Goal: Task Accomplishment & Management: Complete application form

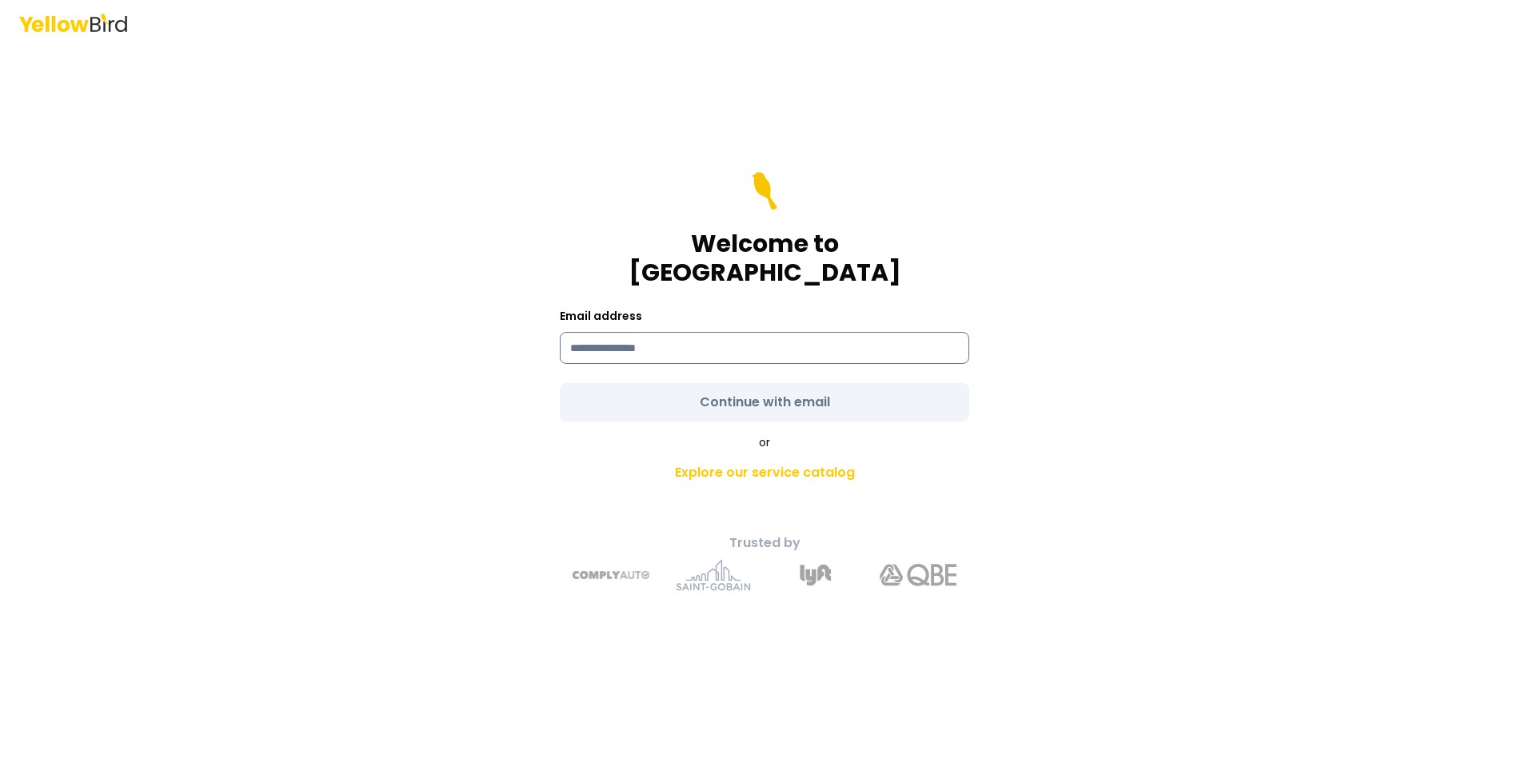
click at [704, 336] on input at bounding box center [764, 348] width 409 height 32
type input "**********"
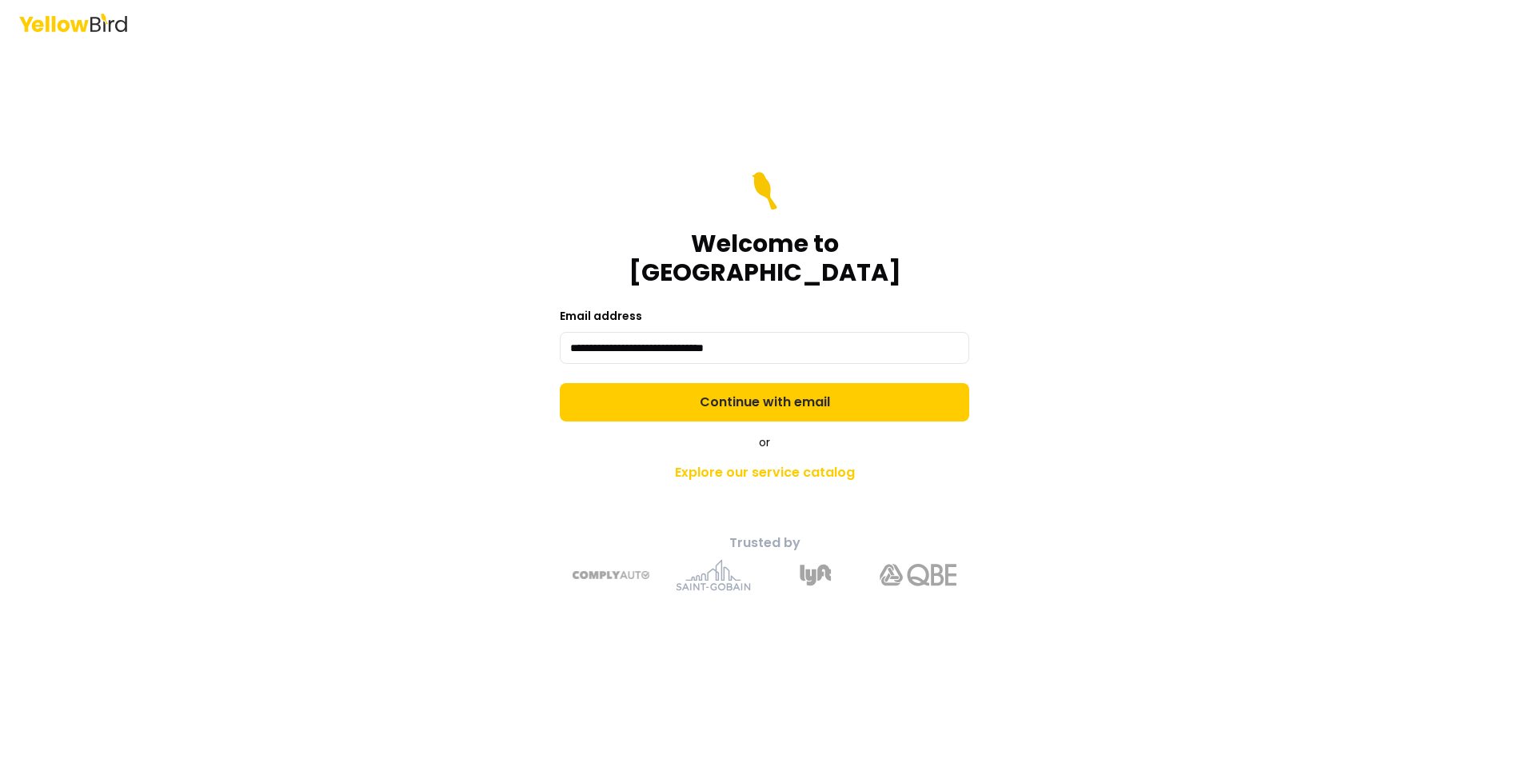
click at [1229, 373] on div "**********" at bounding box center [764, 381] width 1529 height 763
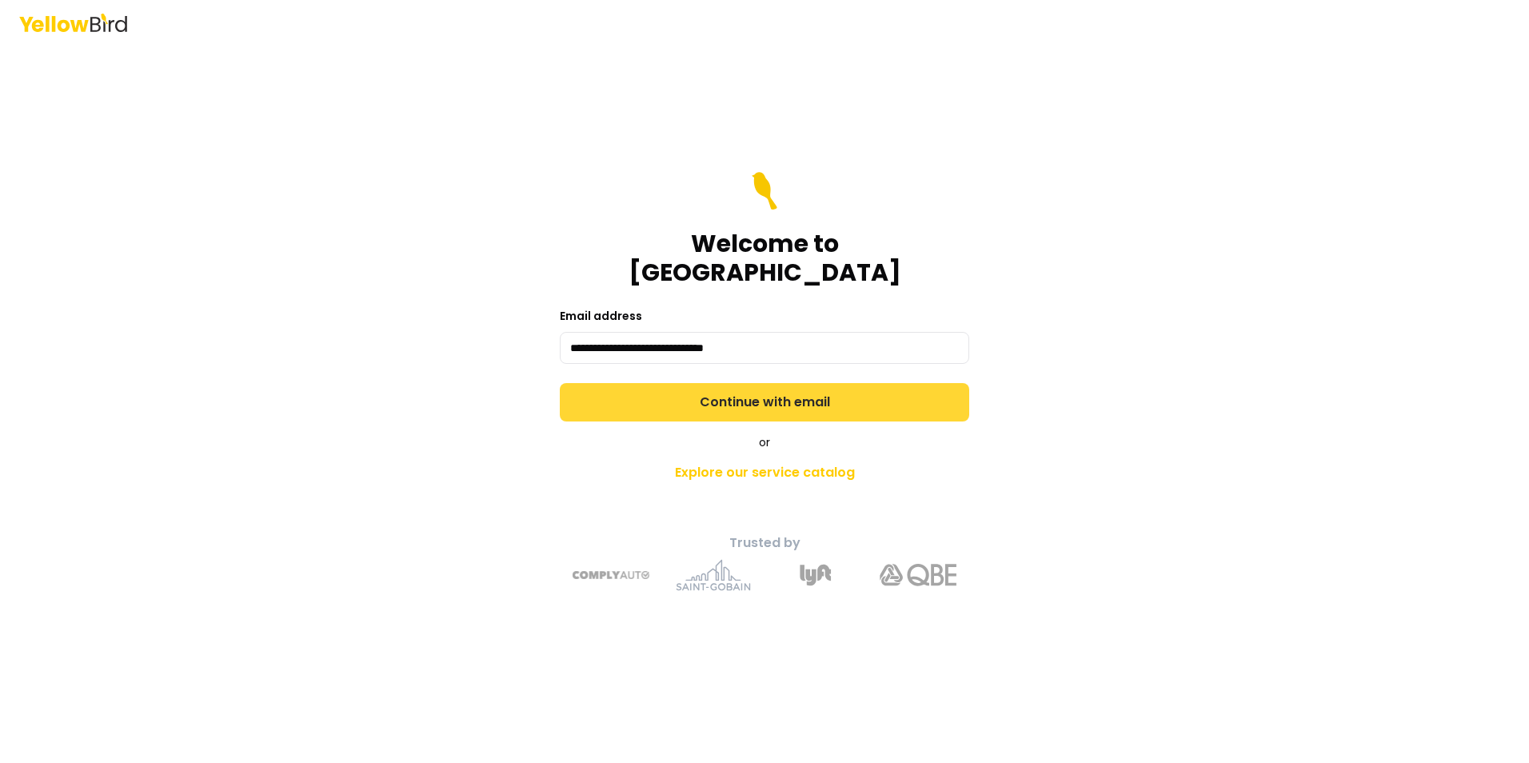
click at [858, 383] on button "Continue with email" at bounding box center [764, 402] width 409 height 38
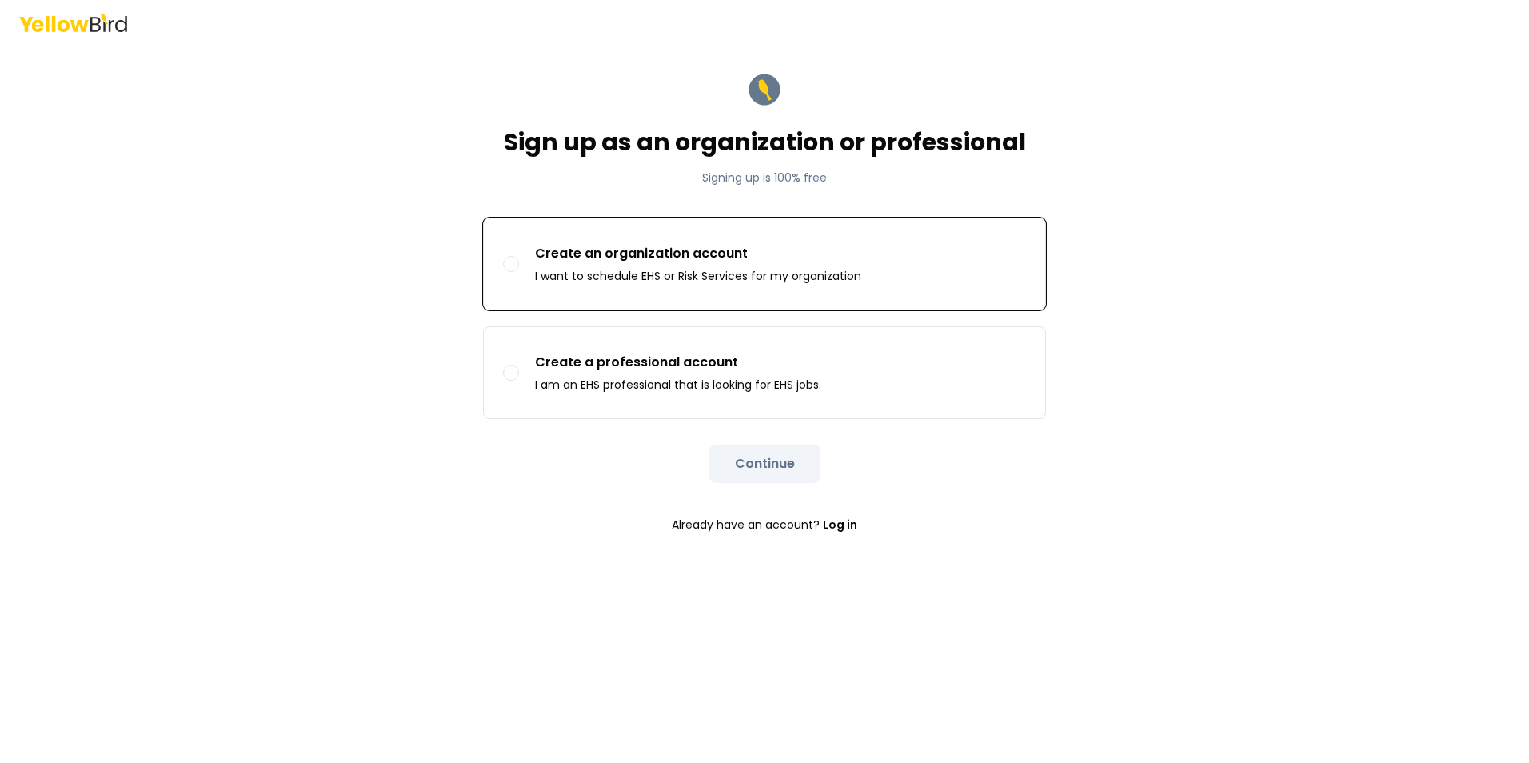
click at [512, 264] on button "Create an organization account I want to schedule EHS or Risk Services for my o…" at bounding box center [511, 264] width 16 height 16
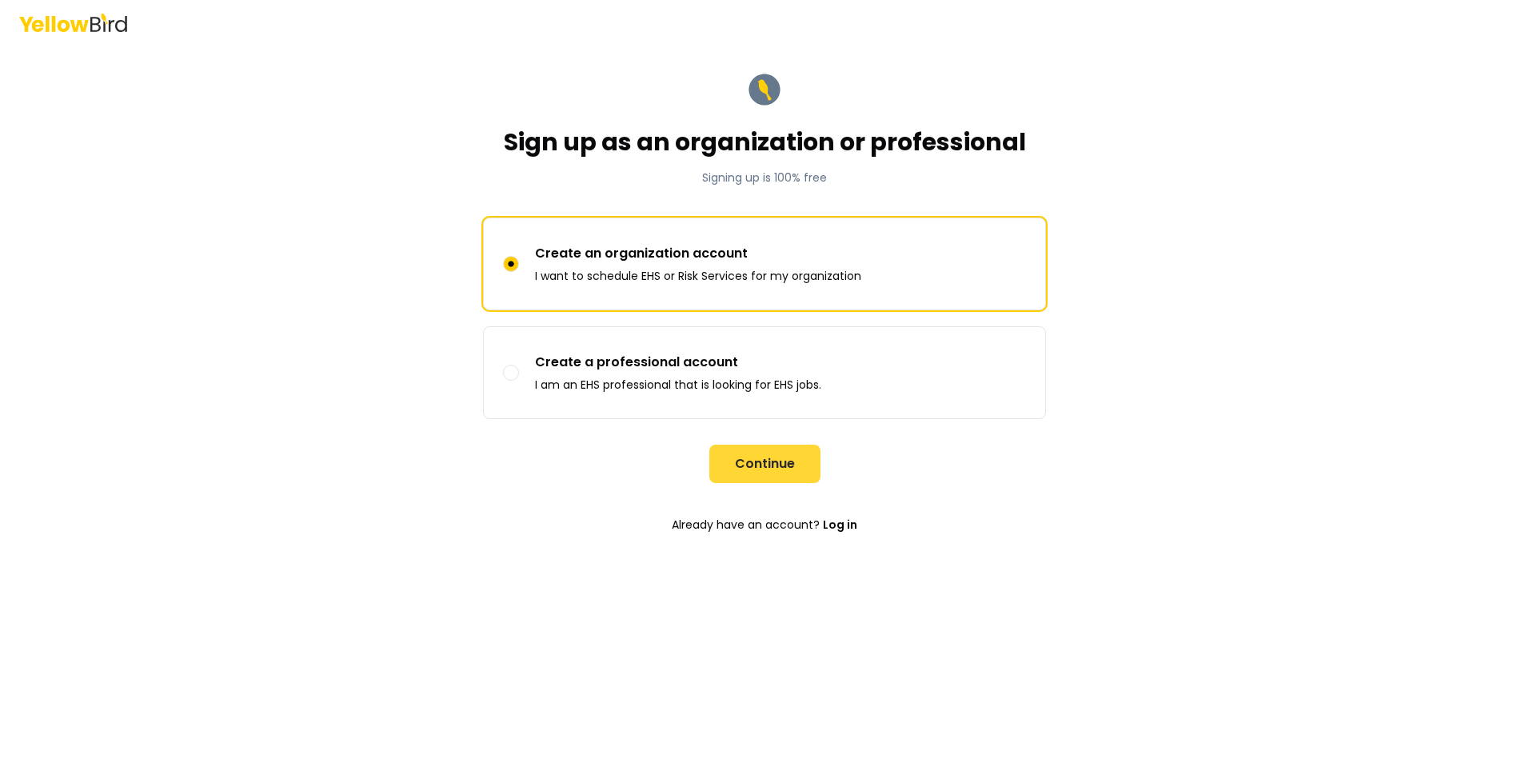
click at [752, 465] on button "Continue" at bounding box center [764, 464] width 111 height 38
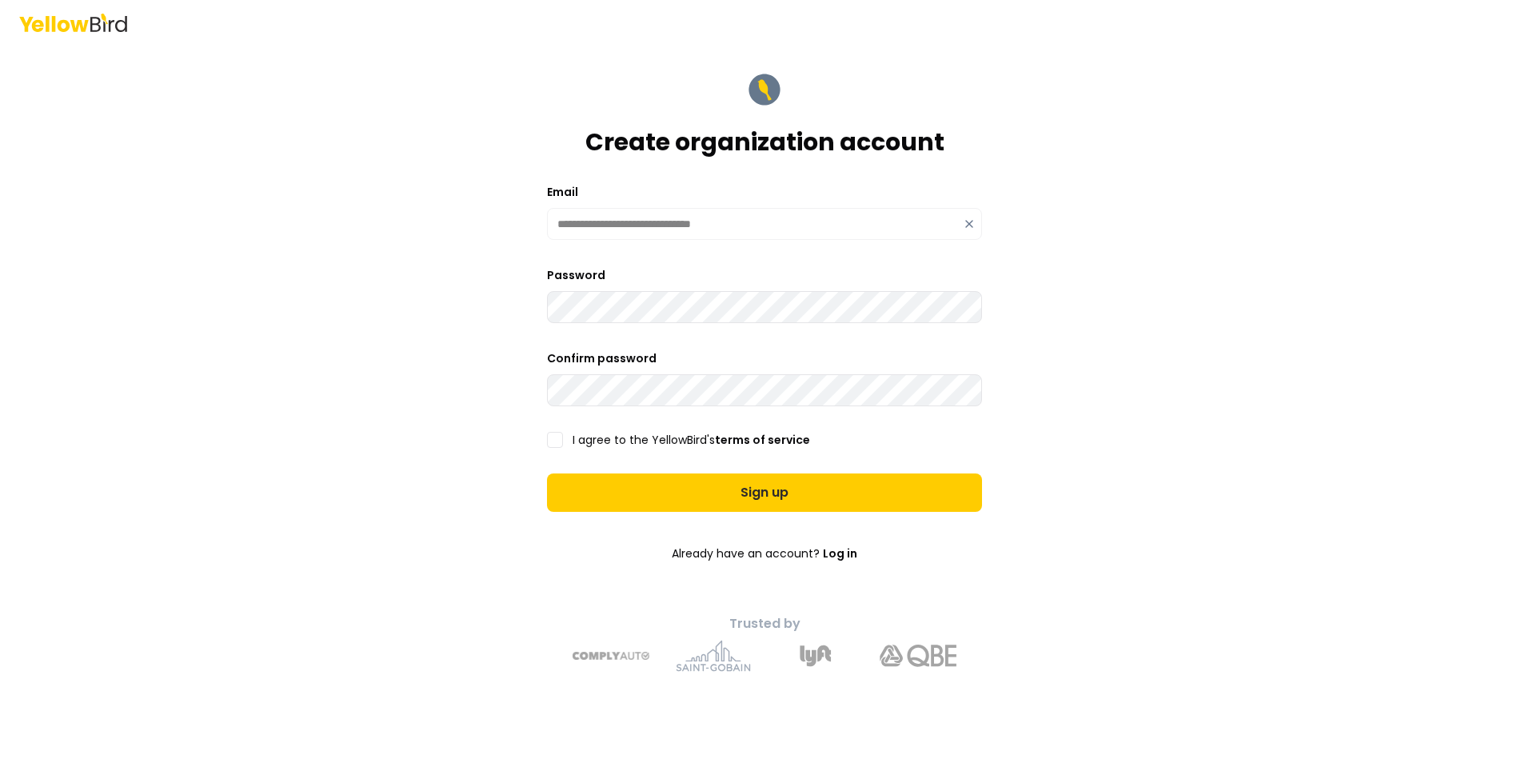
click at [554, 437] on button "I agree to the YellowBird's terms of service" at bounding box center [555, 440] width 16 height 16
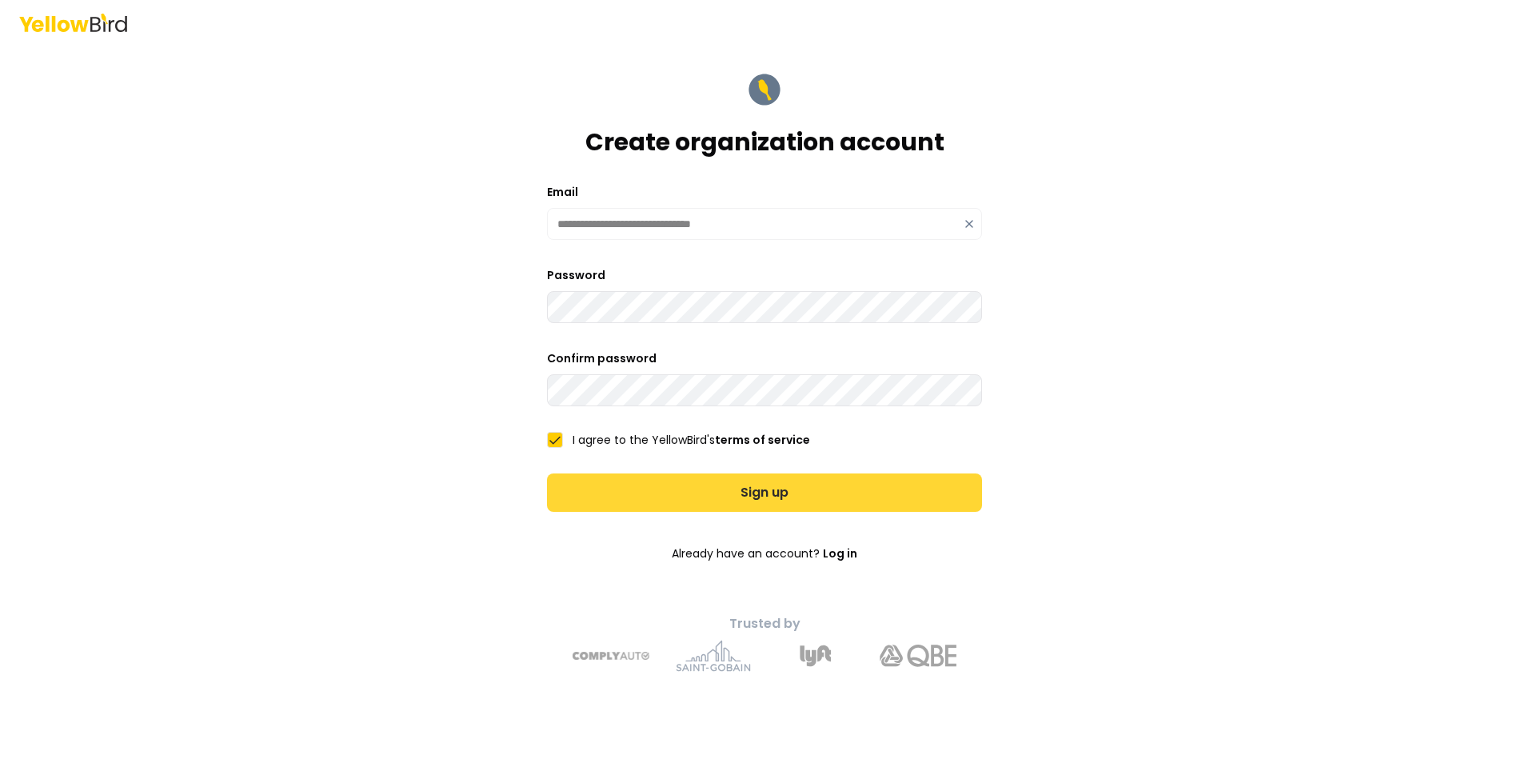
click at [738, 487] on button "Sign up" at bounding box center [764, 492] width 435 height 38
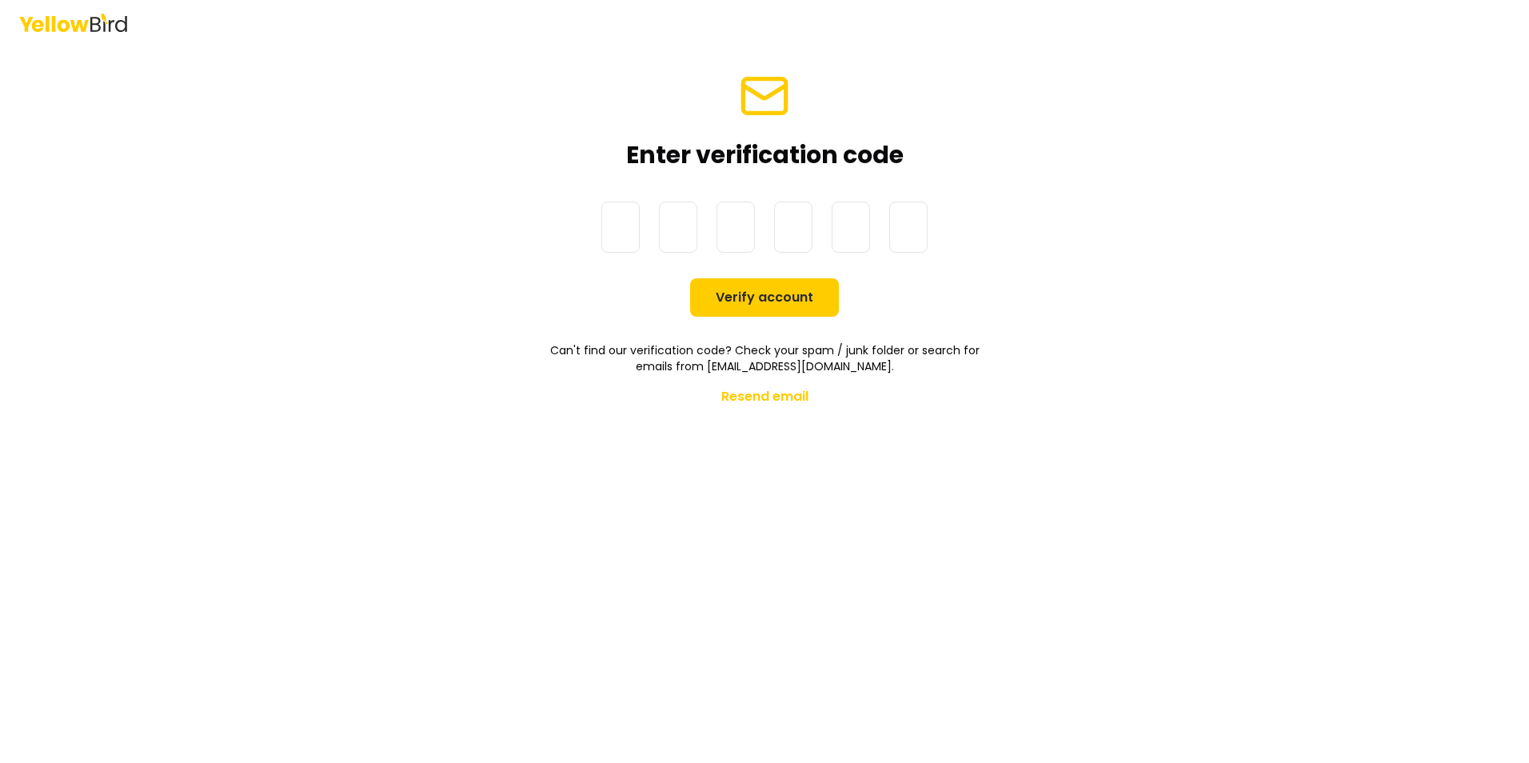
click at [764, 449] on main "Enter verification code One-Time Password Verify account Can't find our verific…" at bounding box center [764, 404] width 614 height 718
click at [764, 398] on button "Resend email" at bounding box center [764, 397] width 87 height 32
click at [929, 520] on main "Enter verification code One-Time Password Verify account Can't find our verific…" at bounding box center [764, 404] width 614 height 718
click at [769, 399] on button "Resend email" at bounding box center [764, 397] width 87 height 32
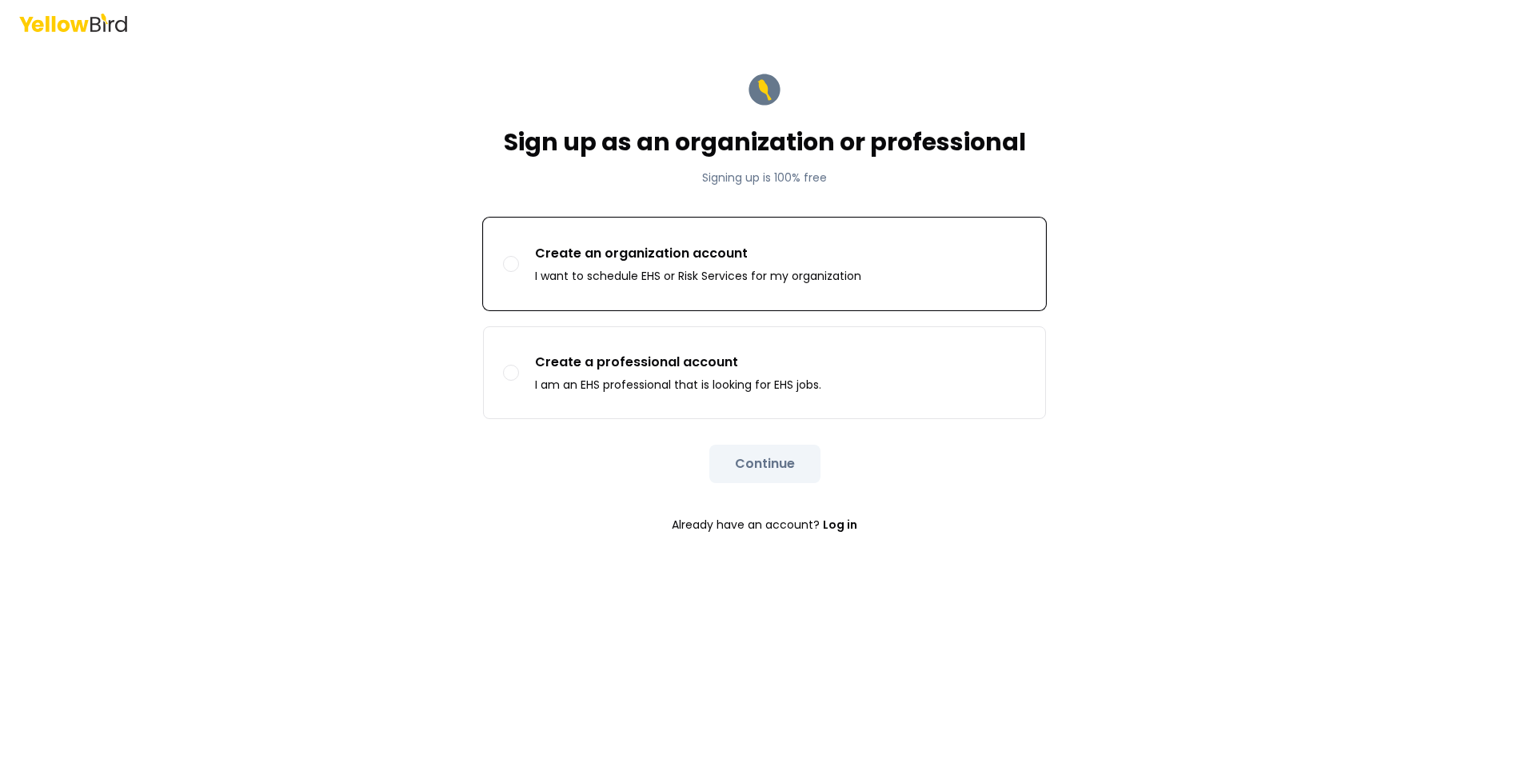
click at [534, 265] on label "Create an organization account I want to schedule EHS or Risk Services for my o…" at bounding box center [764, 263] width 561 height 91
click at [519, 265] on button "Create an organization account I want to schedule EHS or Risk Services for my o…" at bounding box center [511, 264] width 16 height 16
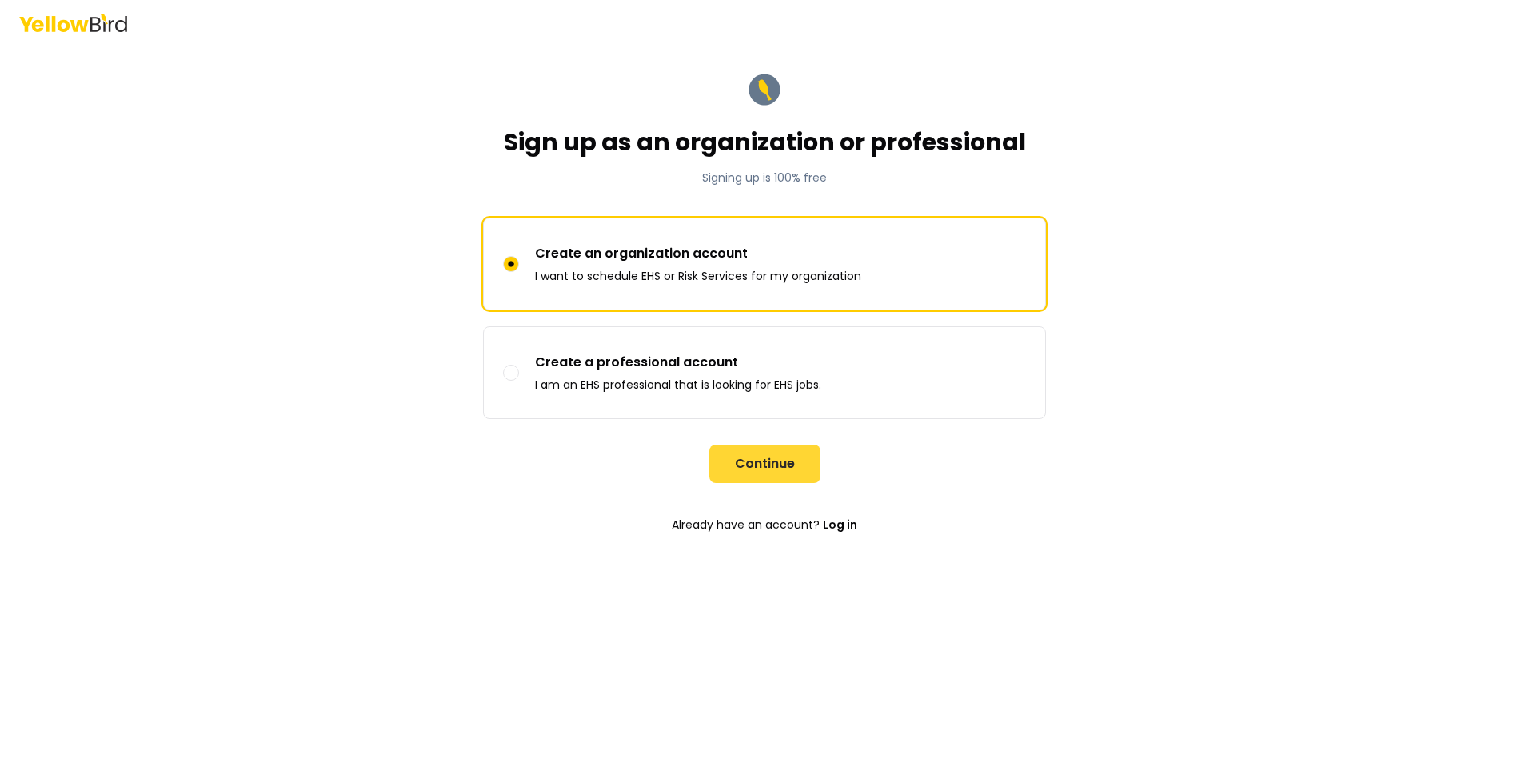
click at [730, 460] on button "Continue" at bounding box center [764, 464] width 111 height 38
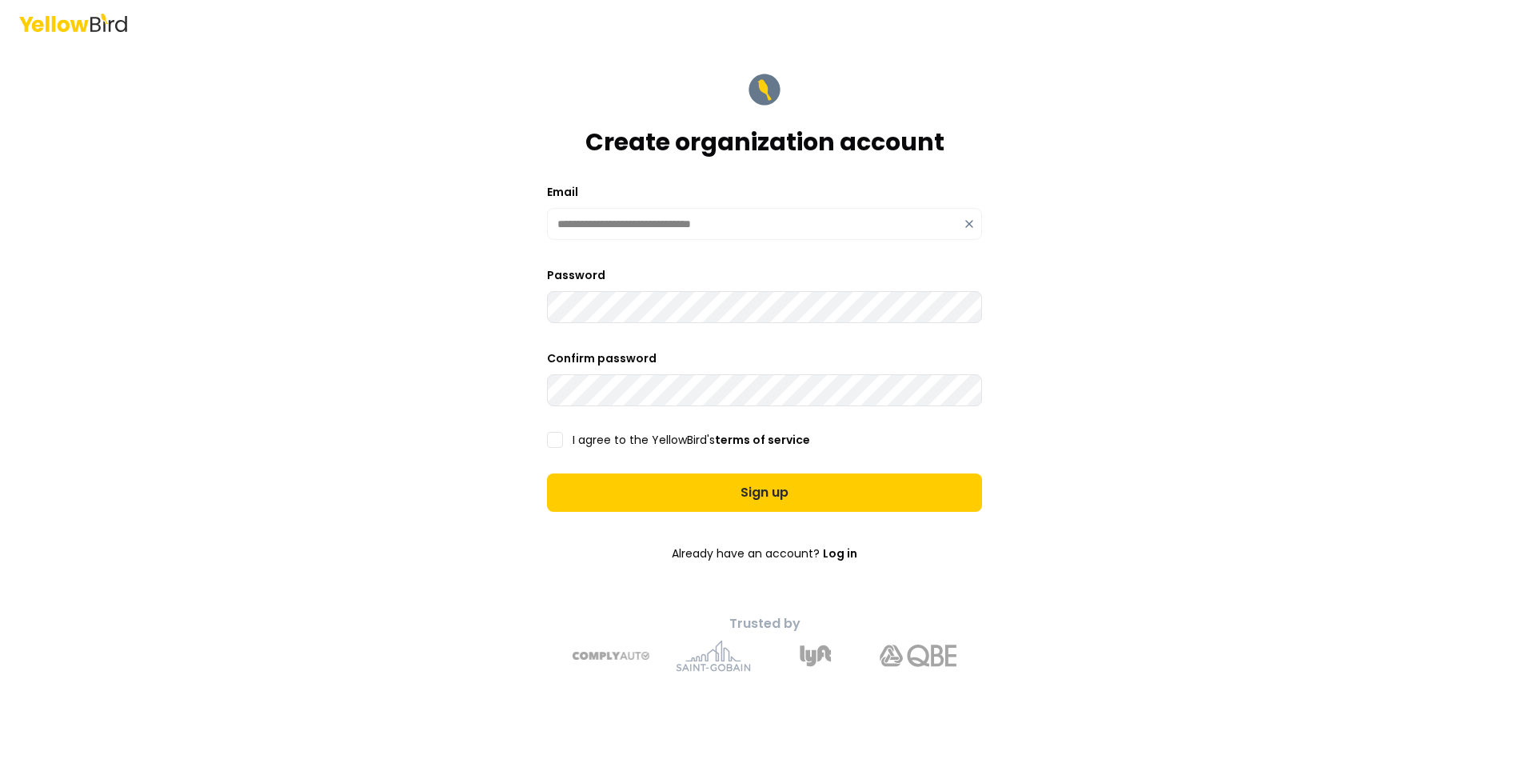
click at [557, 444] on button "I agree to the YellowBird's terms of service" at bounding box center [555, 440] width 16 height 16
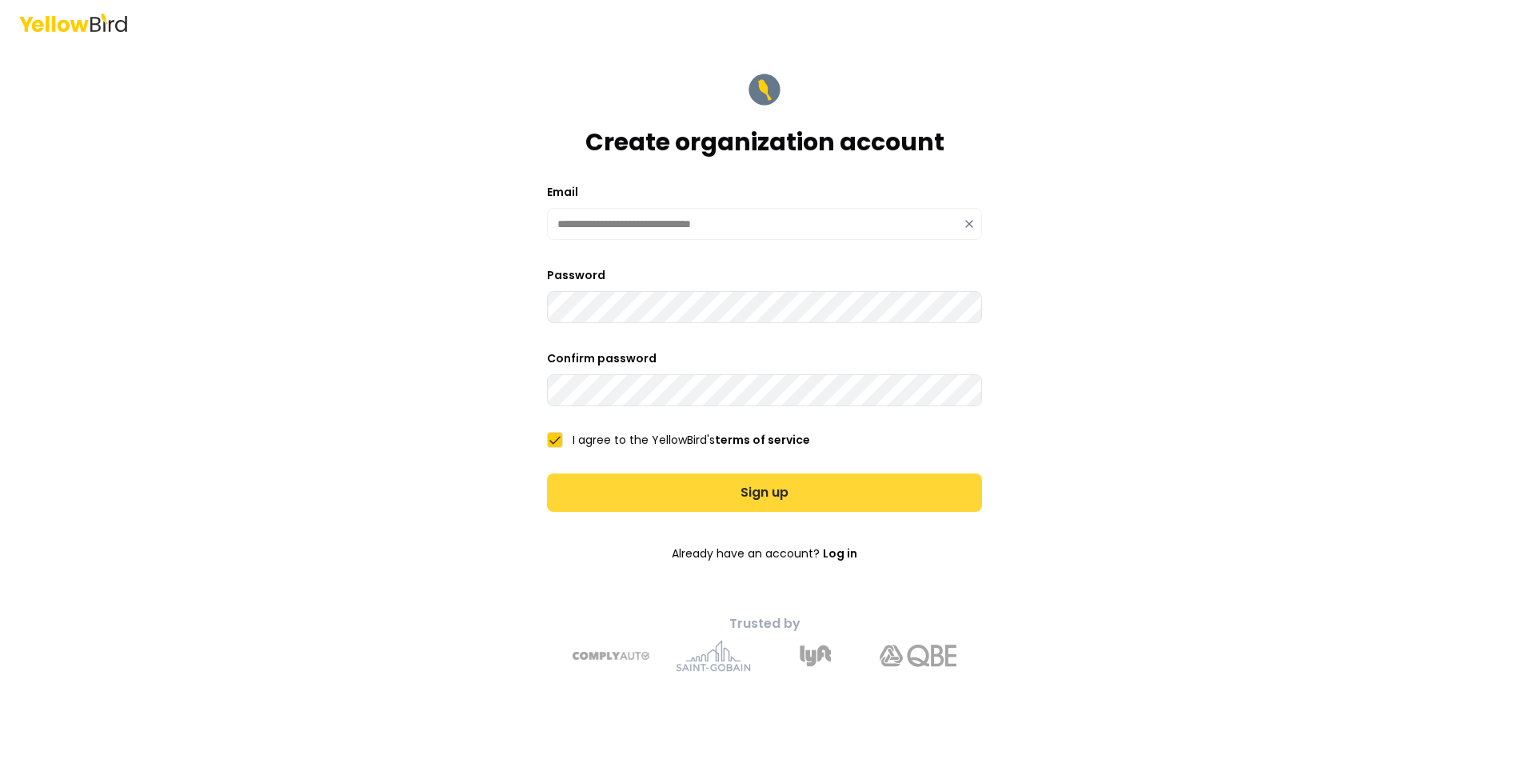
click at [644, 484] on button "Sign up" at bounding box center [764, 492] width 435 height 38
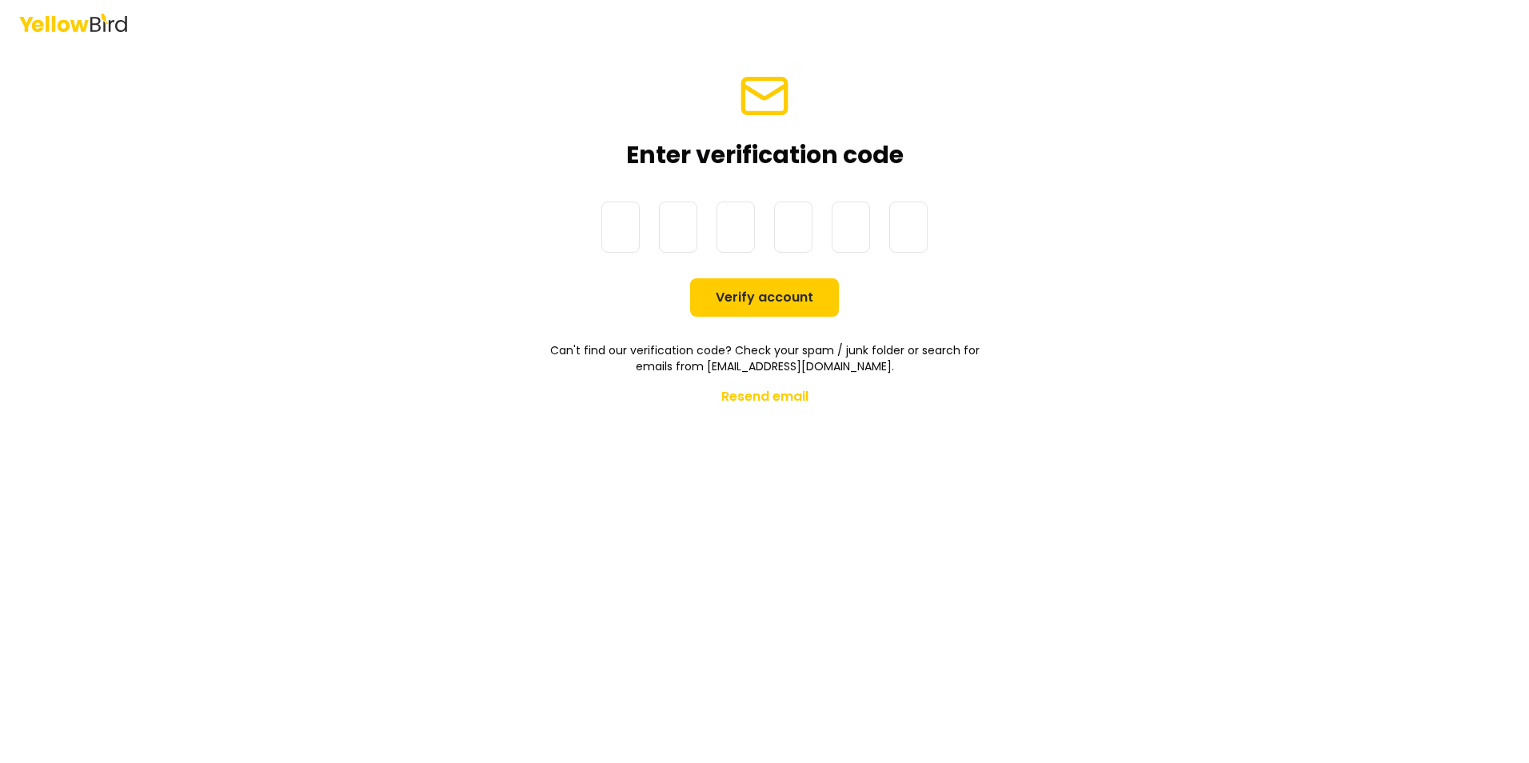
click at [1282, 353] on div "Enter verification code One-Time Password Verify account Can't find our verific…" at bounding box center [764, 381] width 1529 height 763
drag, startPoint x: 1282, startPoint y: 353, endPoint x: 1255, endPoint y: 382, distance: 40.2
click at [1255, 382] on div "Enter verification code One-Time Password Verify account Can't find our verific…" at bounding box center [764, 381] width 1529 height 763
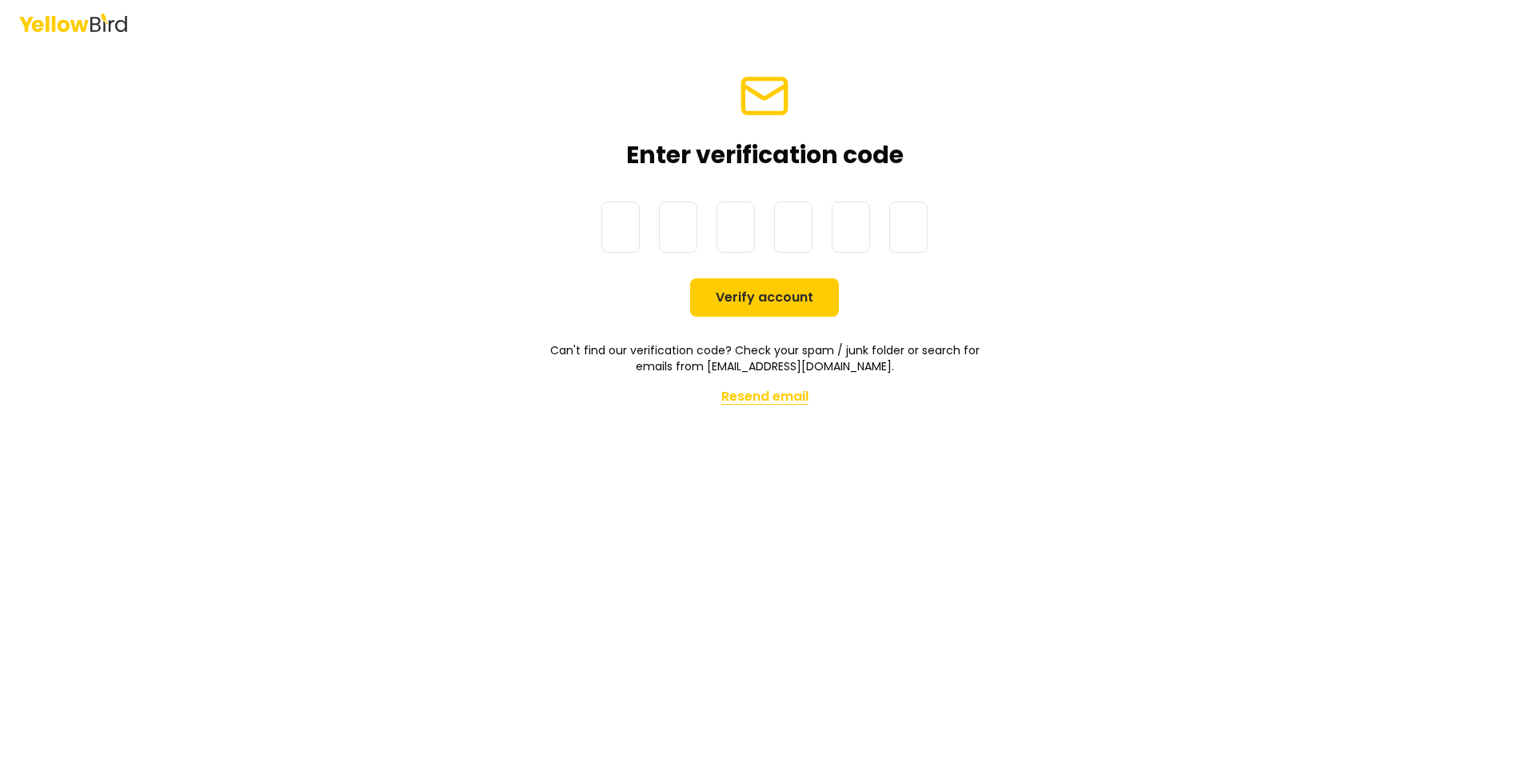
click at [785, 385] on button "Resend email" at bounding box center [764, 397] width 87 height 32
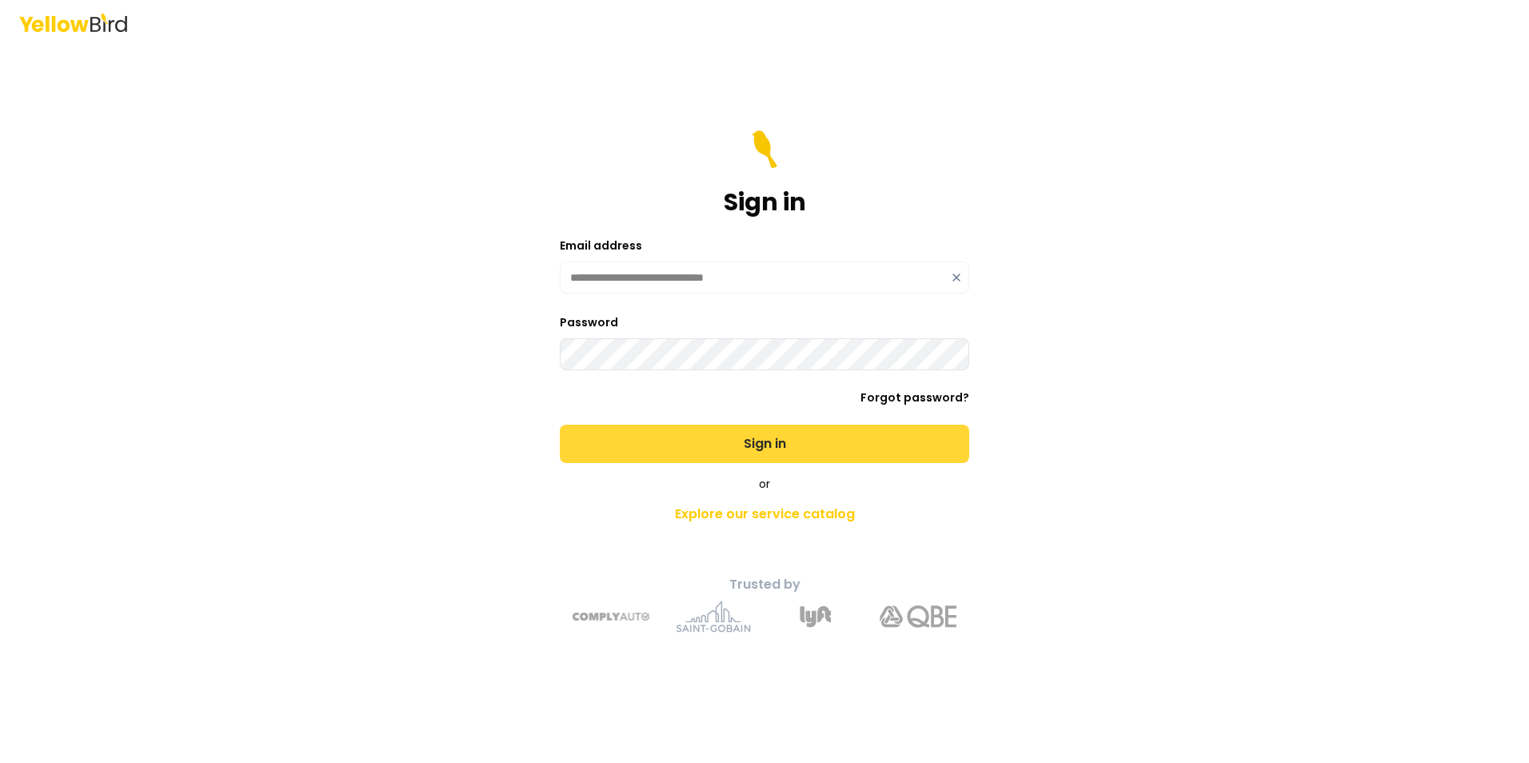
click at [764, 440] on button "Sign in" at bounding box center [764, 444] width 409 height 38
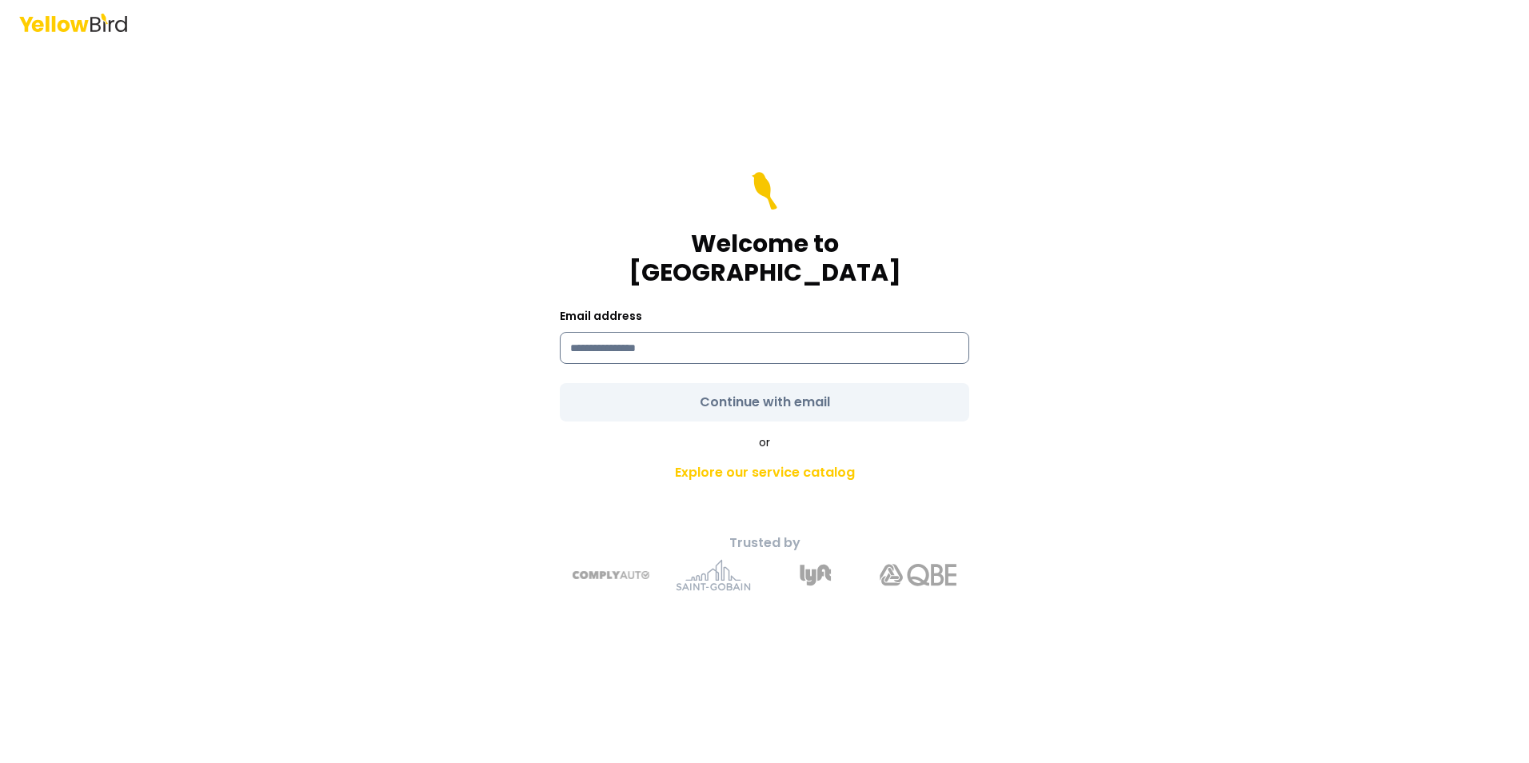
click at [696, 338] on input at bounding box center [764, 348] width 409 height 32
type input "**********"
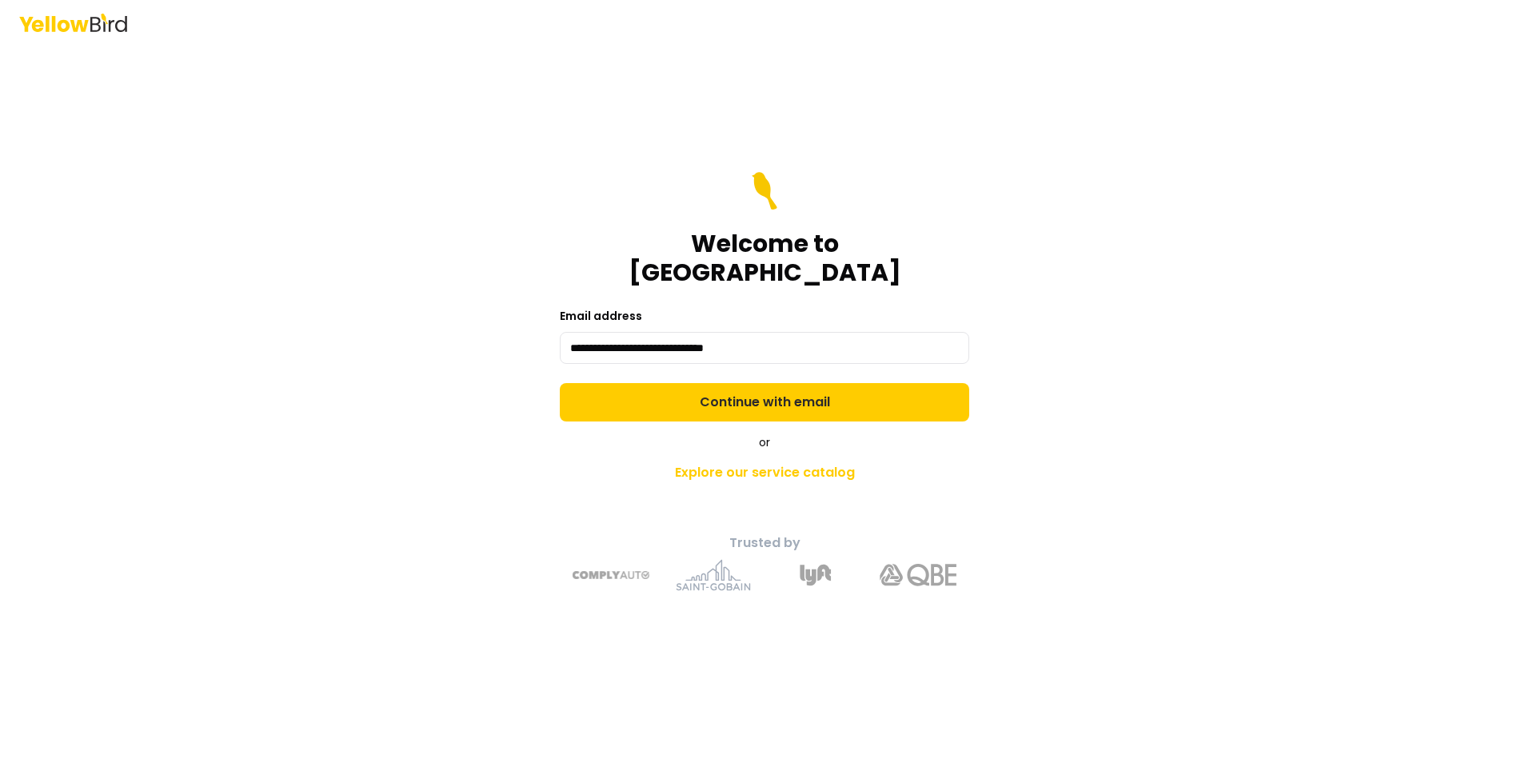
click at [415, 369] on div "**********" at bounding box center [764, 381] width 1529 height 763
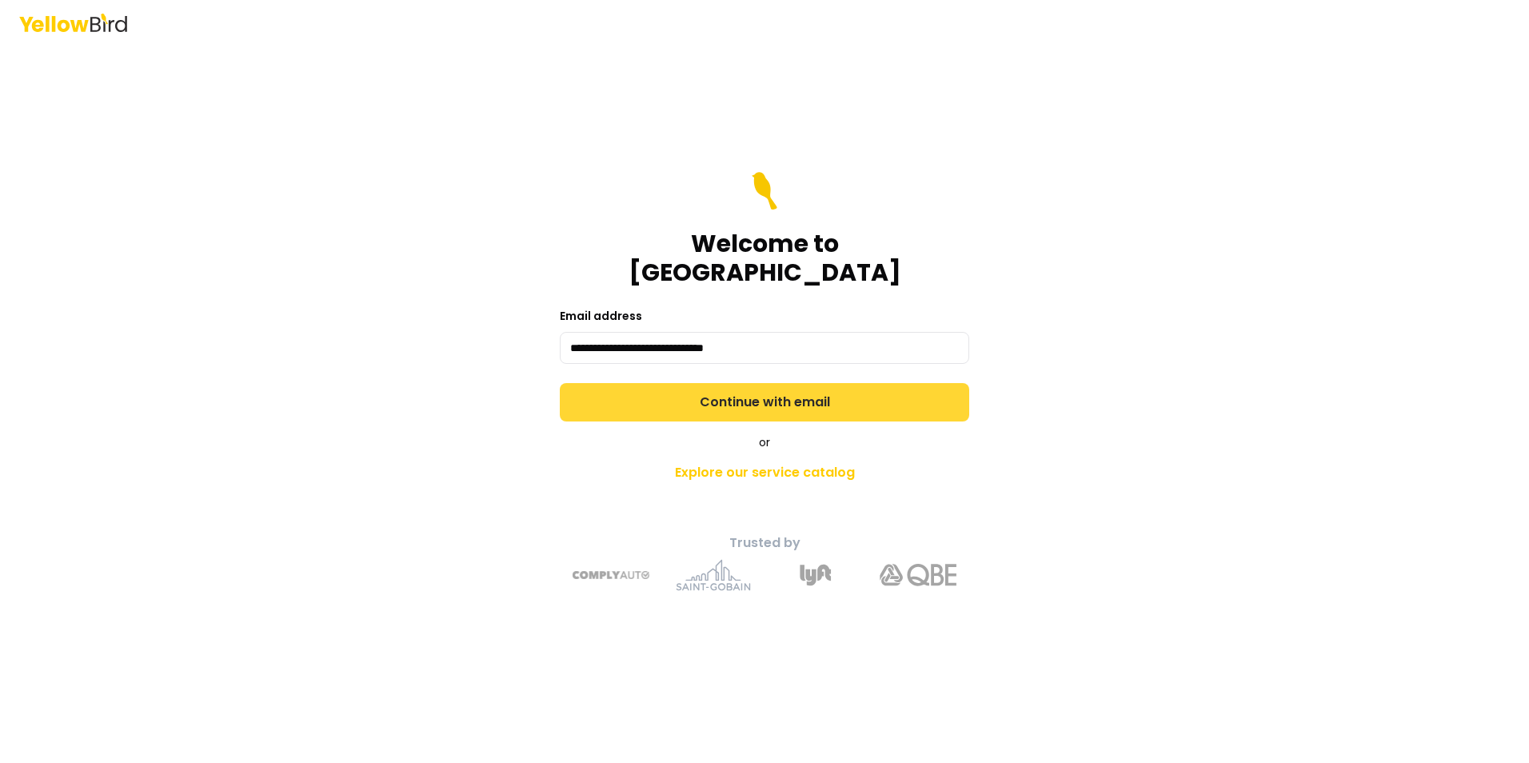
click at [603, 385] on button "Continue with email" at bounding box center [764, 402] width 409 height 38
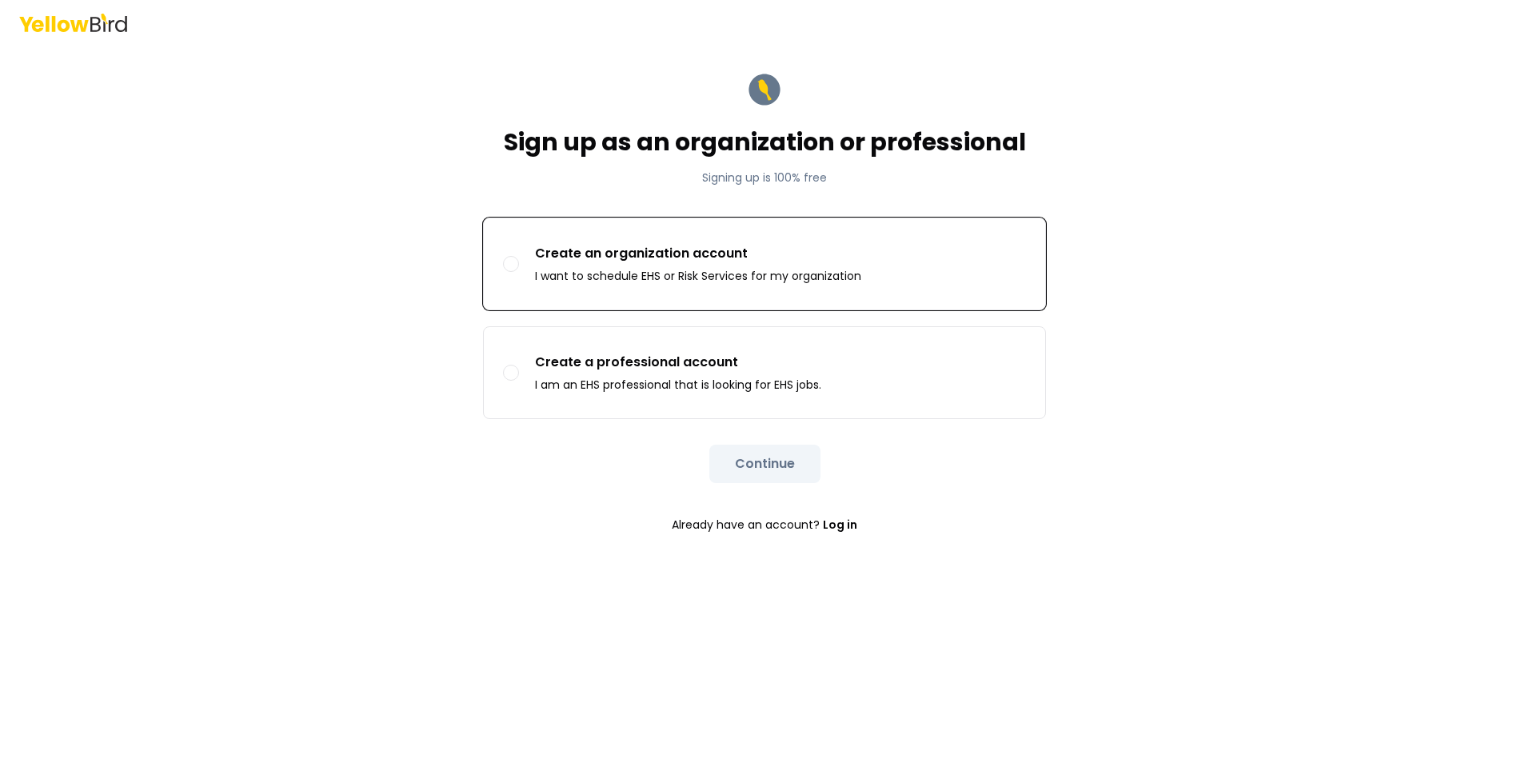
click at [530, 257] on label "Create an organization account I want to schedule EHS or Risk Services for my o…" at bounding box center [764, 263] width 561 height 91
click at [519, 257] on button "Create an organization account I want to schedule EHS or Risk Services for my o…" at bounding box center [511, 264] width 16 height 16
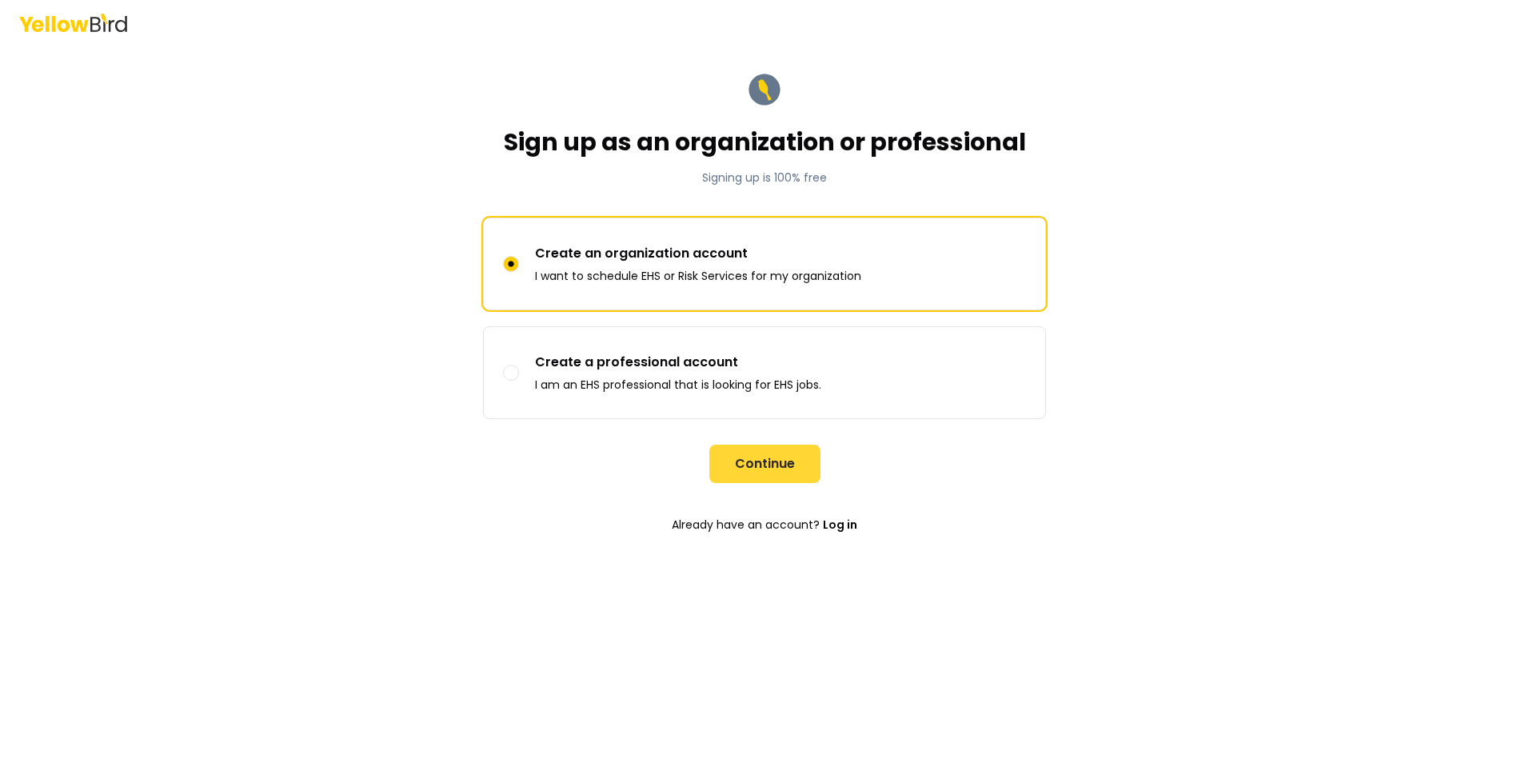
click at [741, 453] on button "Continue" at bounding box center [764, 464] width 111 height 38
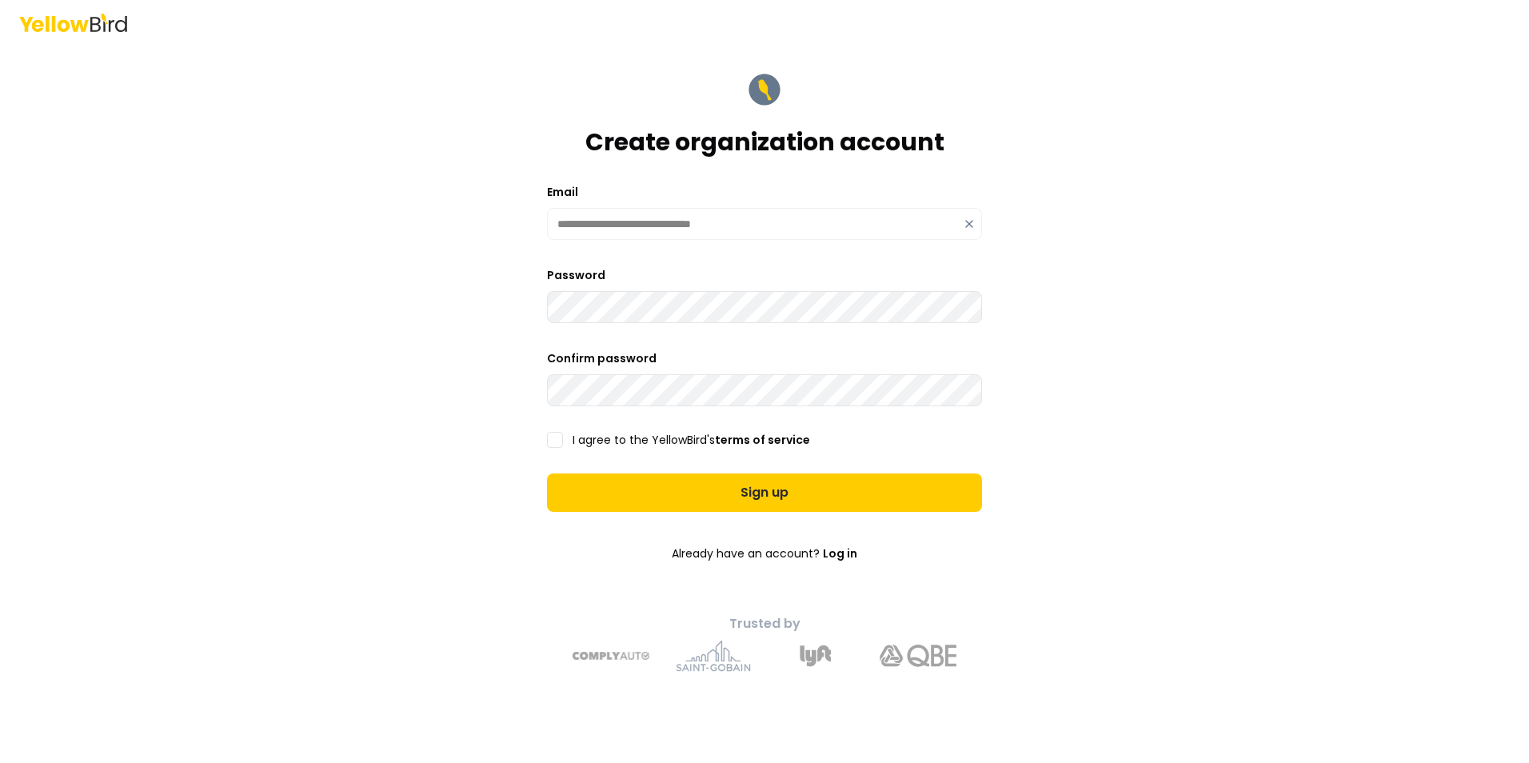
click at [557, 438] on button "I agree to the YellowBird's terms of service" at bounding box center [555, 440] width 16 height 16
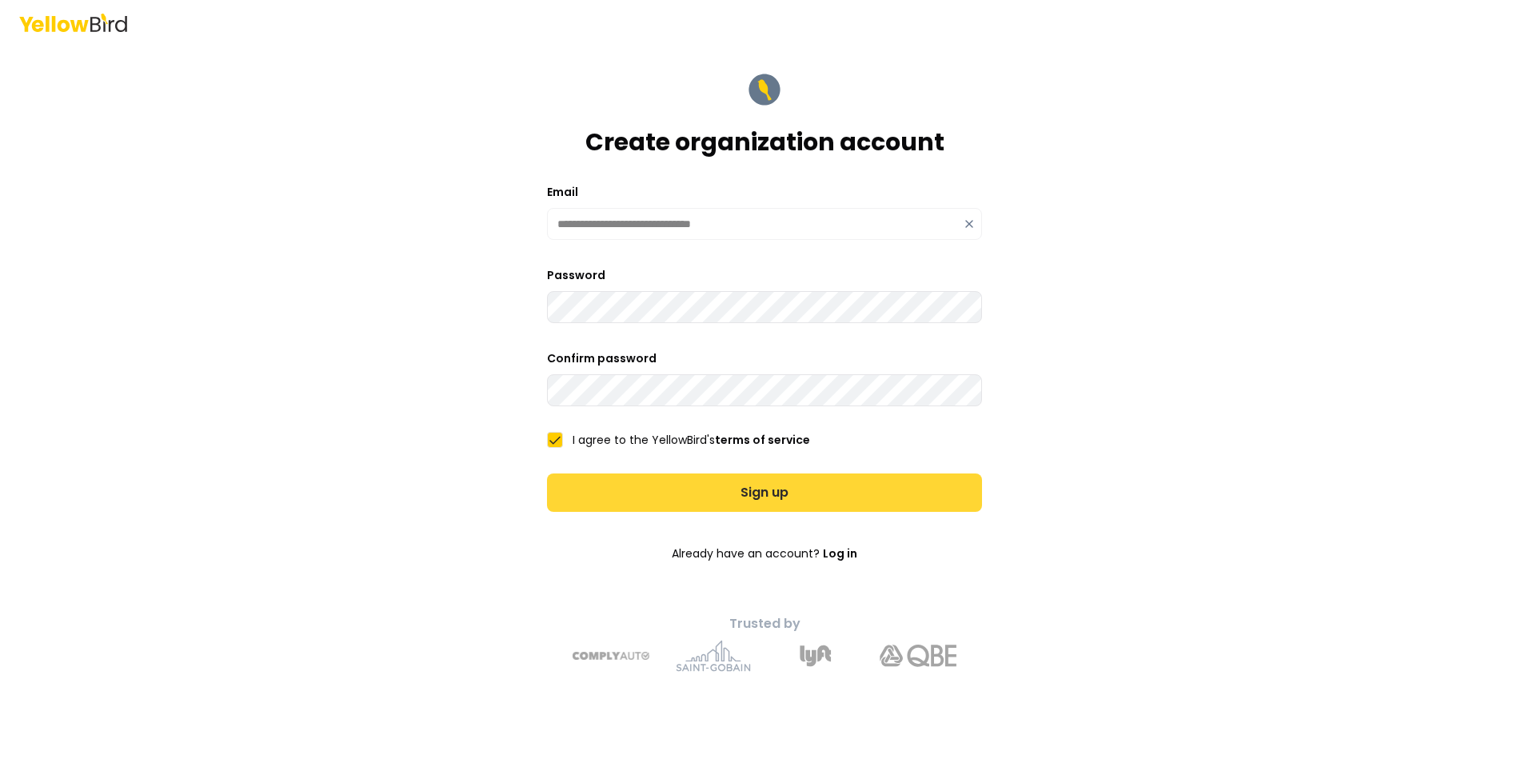
click at [601, 485] on button "Sign up" at bounding box center [764, 492] width 435 height 38
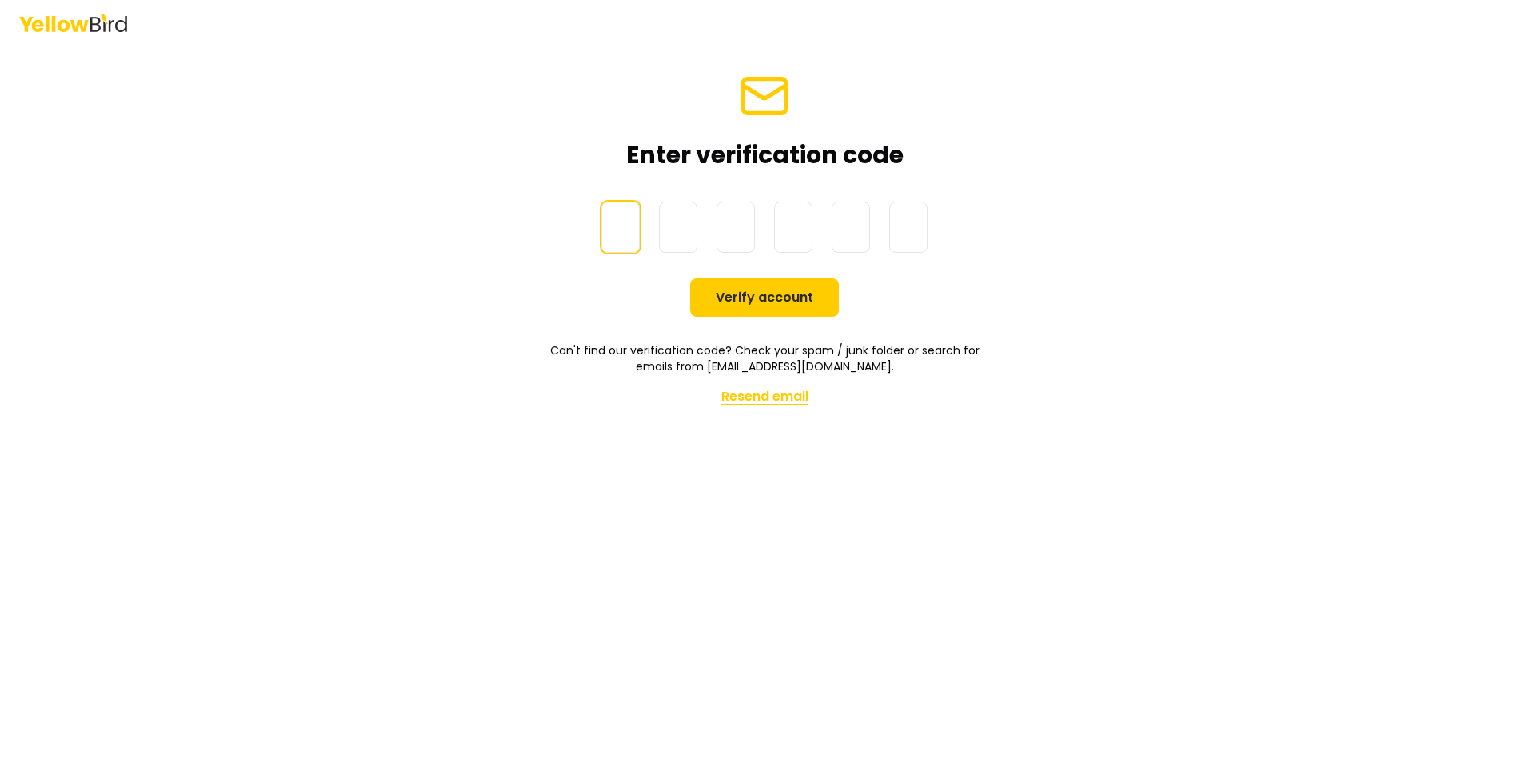
click at [748, 395] on button "Resend email" at bounding box center [764, 397] width 87 height 32
click at [618, 219] on input at bounding box center [780, 227] width 358 height 51
type input "*"
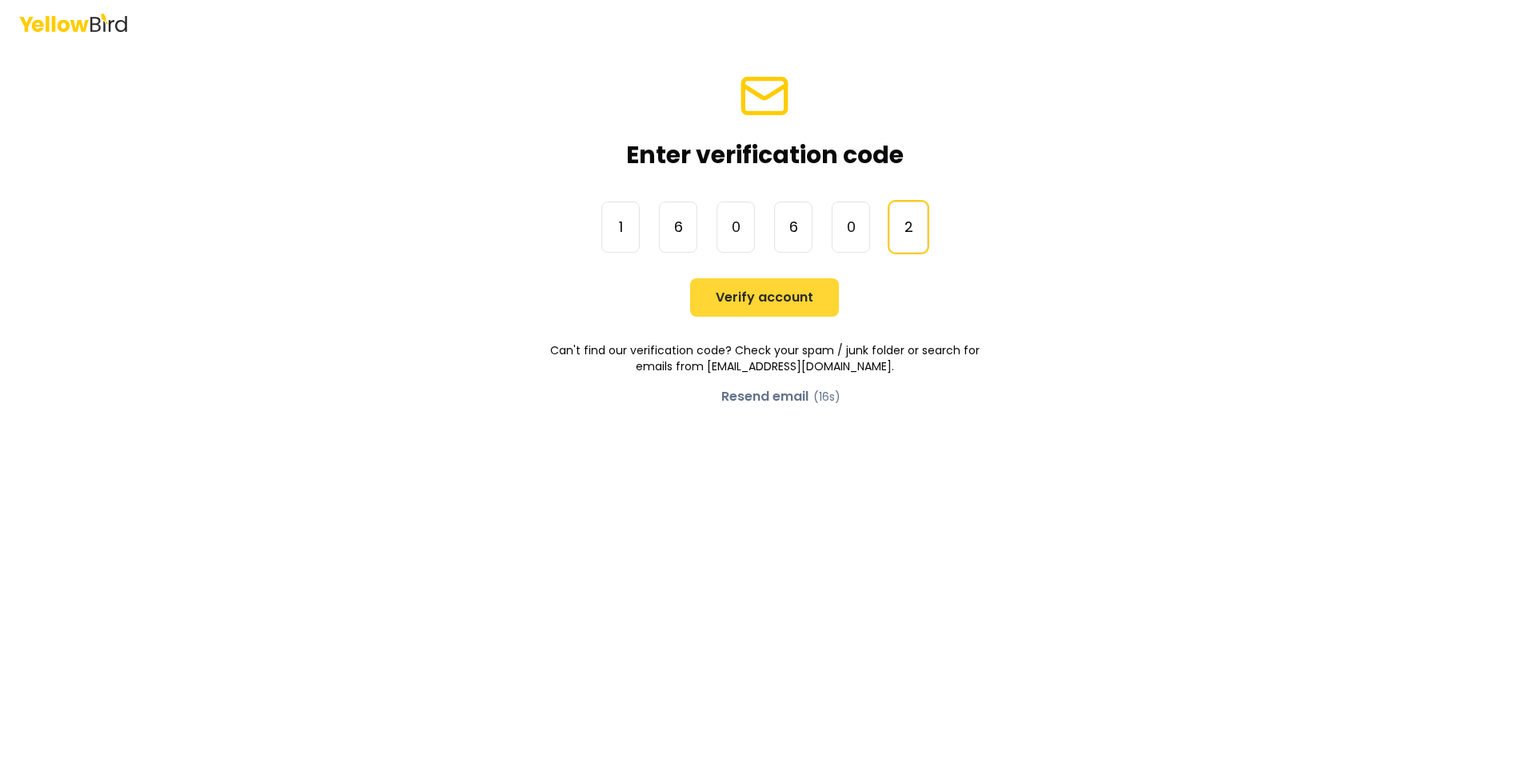
type input "******"
click at [754, 290] on button "Verify account" at bounding box center [764, 297] width 149 height 38
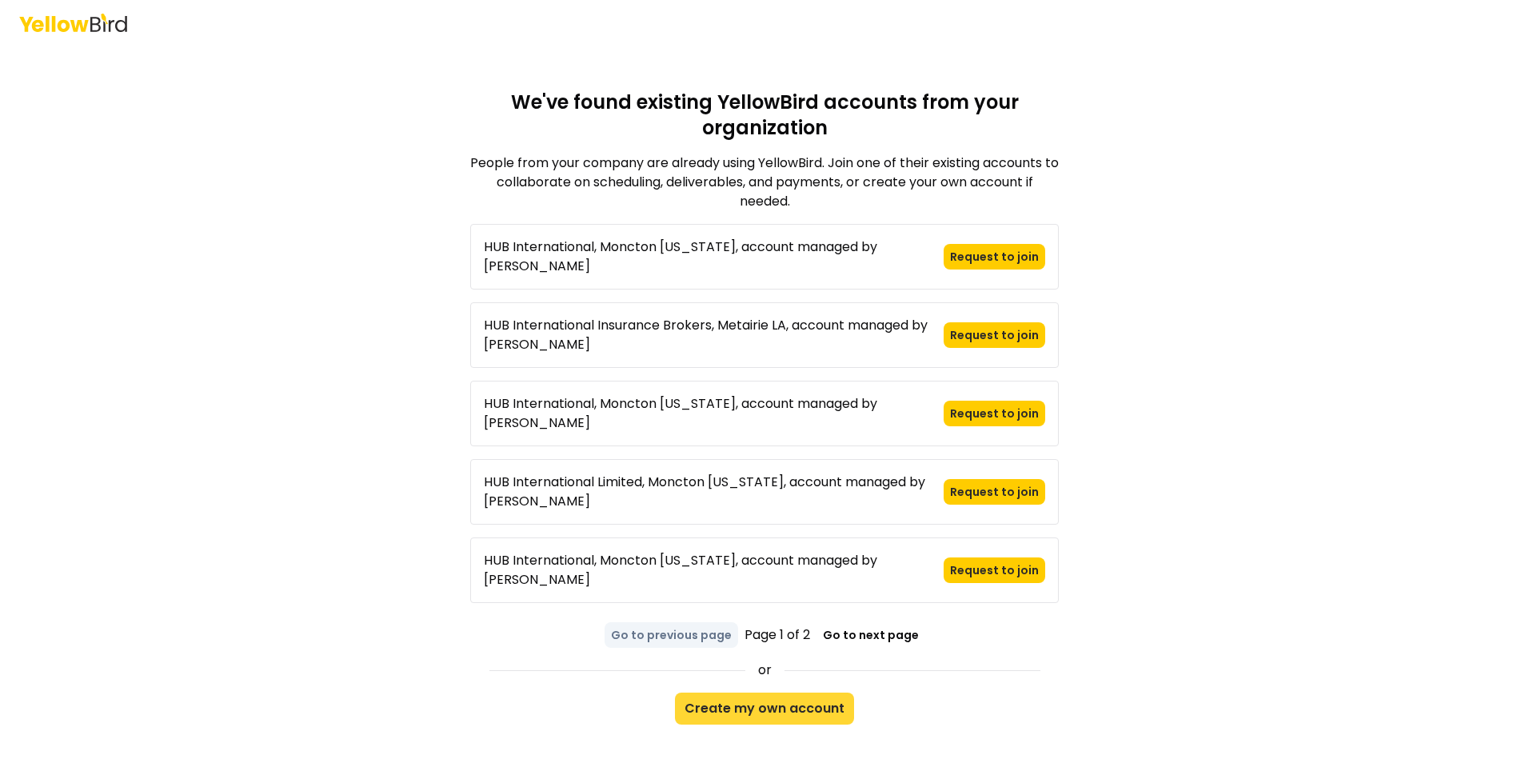
click at [767, 692] on button "Create my own account" at bounding box center [764, 708] width 179 height 32
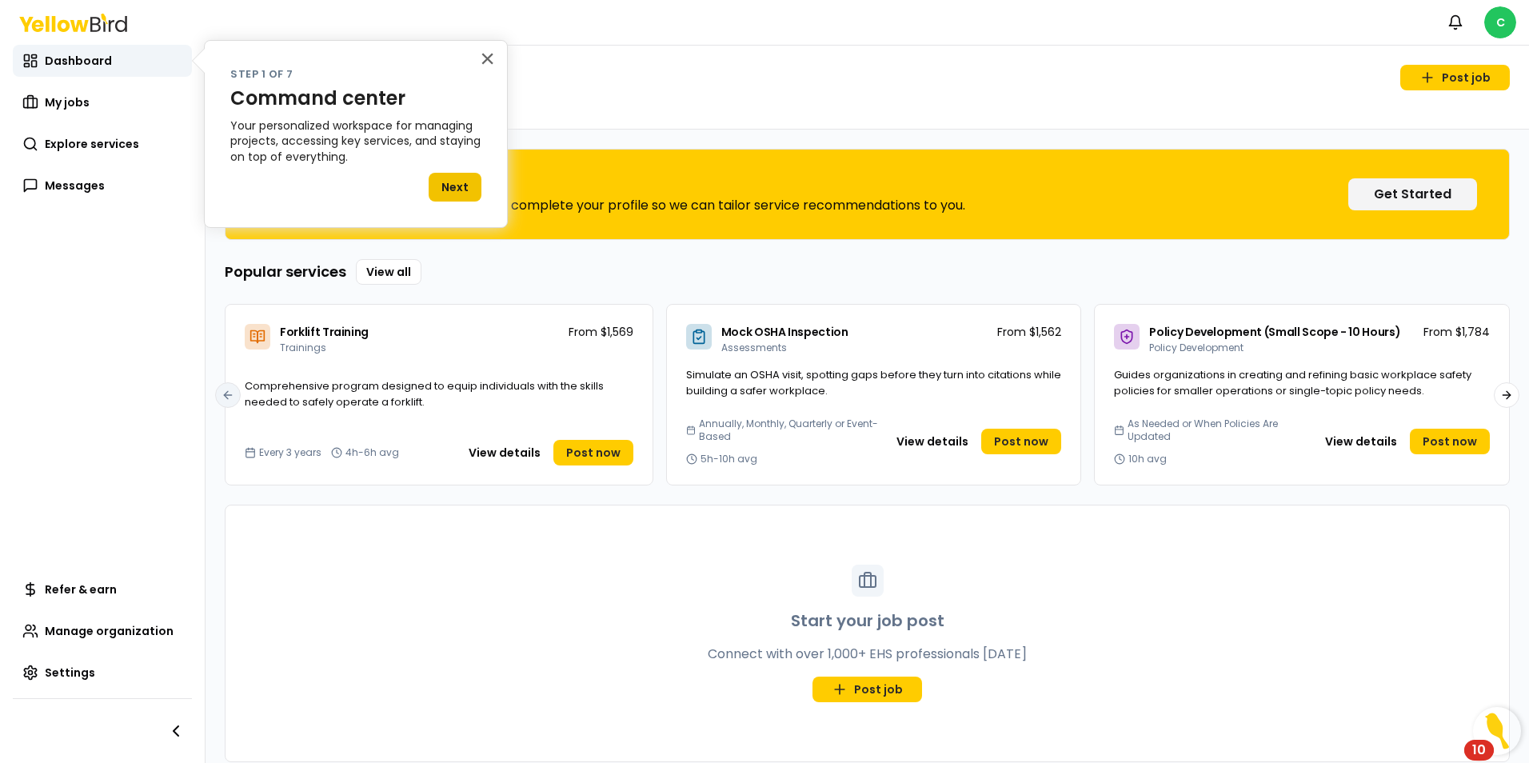
click at [448, 185] on button "Next" at bounding box center [455, 187] width 53 height 29
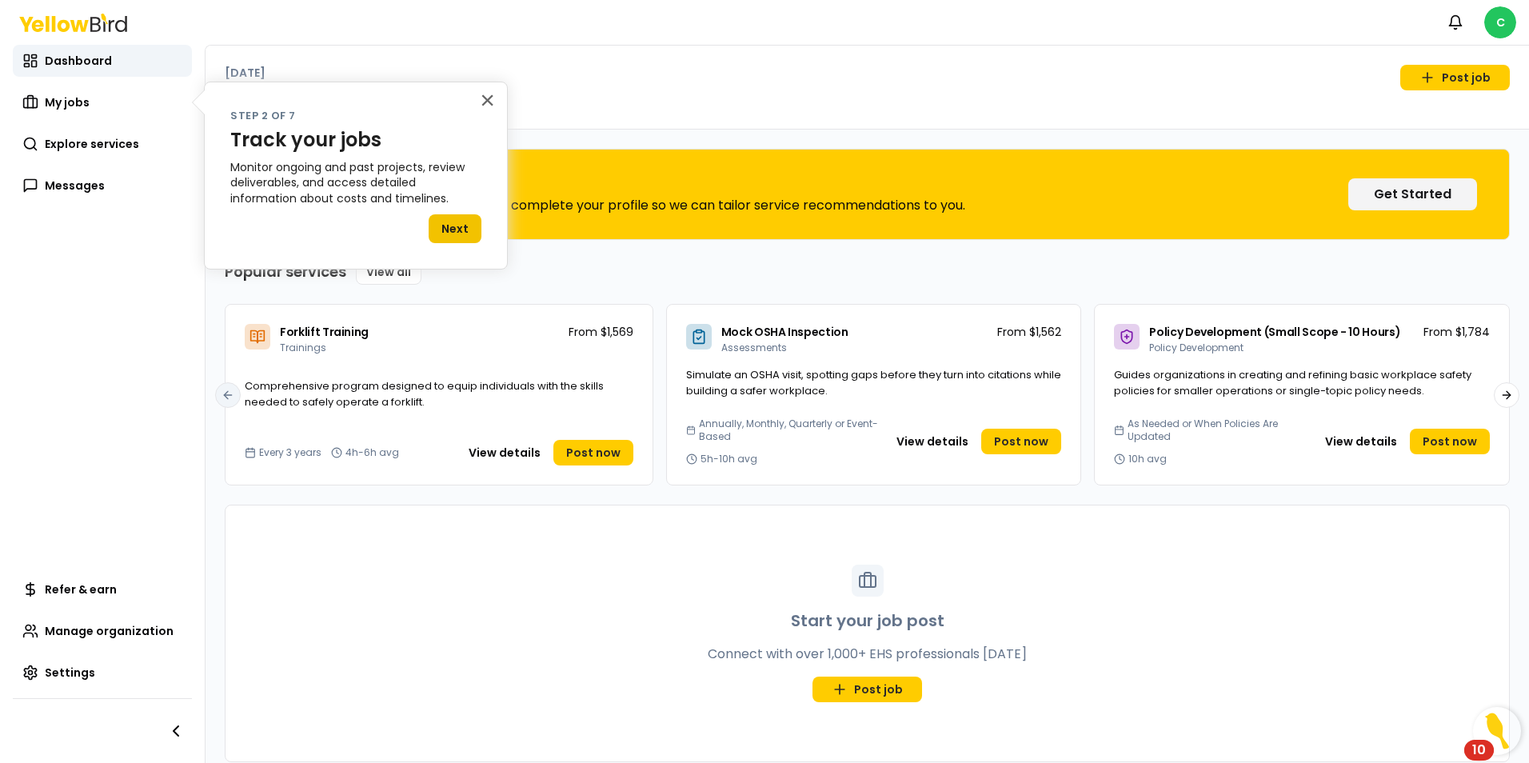
click at [452, 222] on button "Next" at bounding box center [455, 228] width 53 height 29
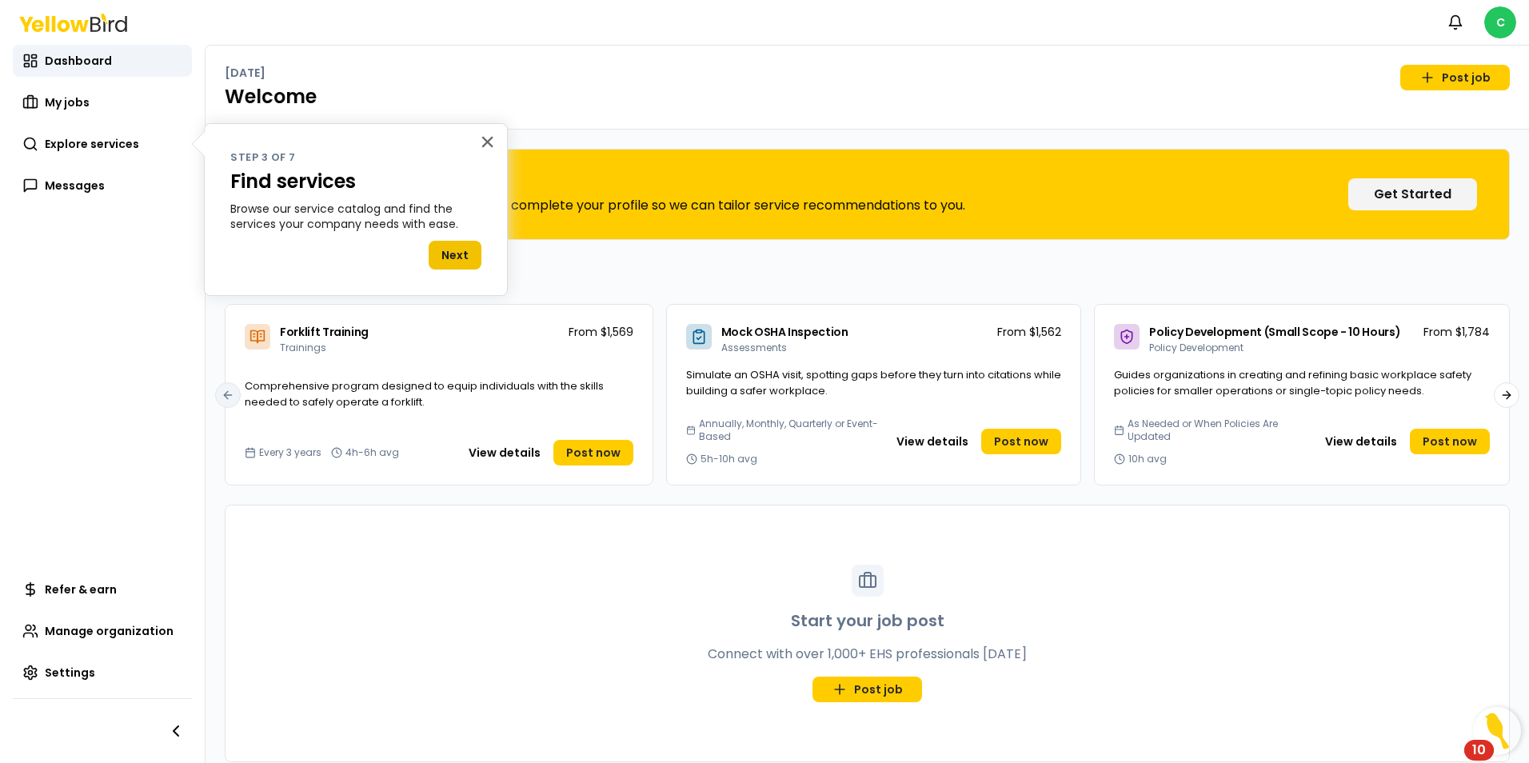
click at [448, 247] on button "Next" at bounding box center [455, 255] width 53 height 29
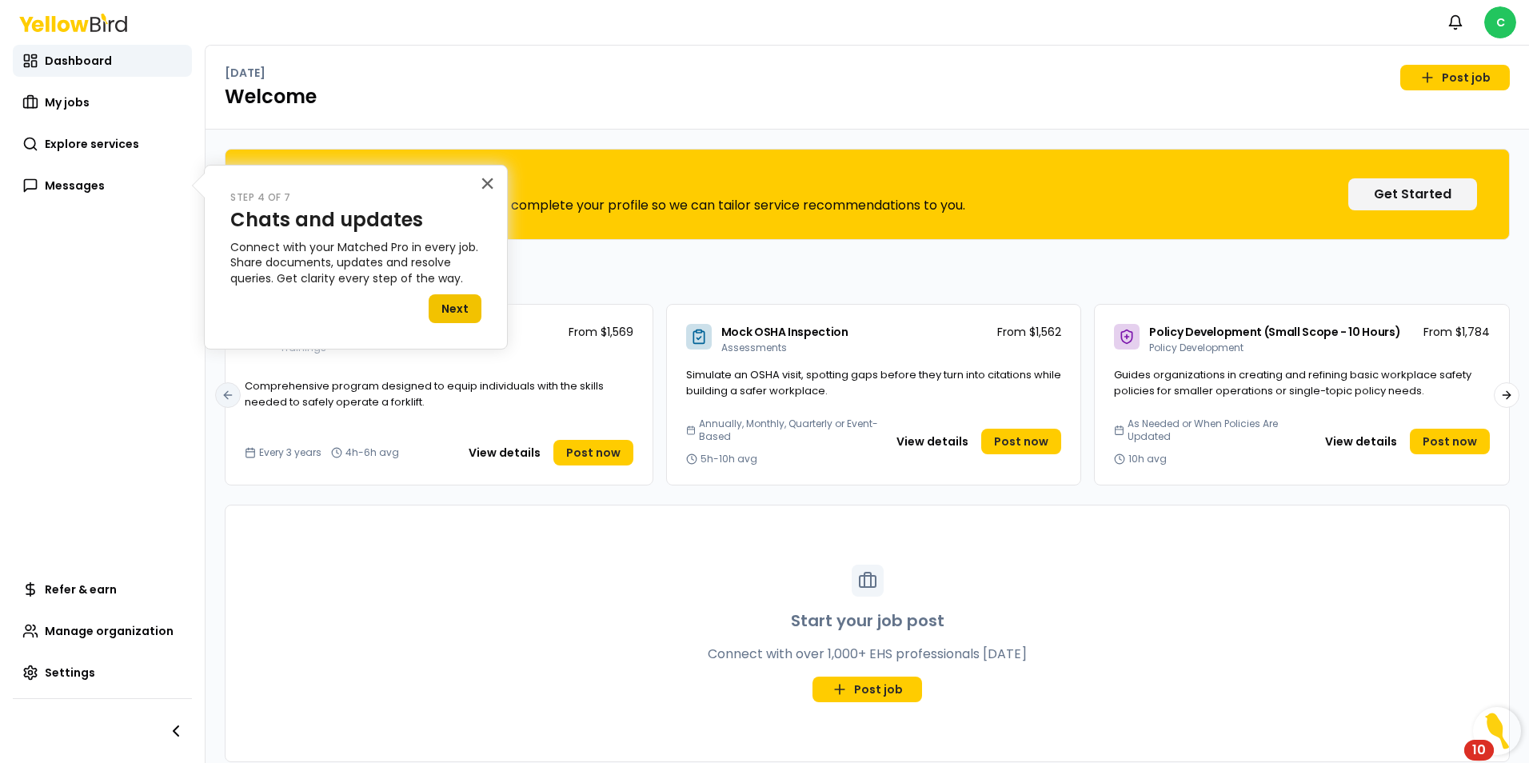
click at [448, 309] on button "Next" at bounding box center [455, 308] width 53 height 29
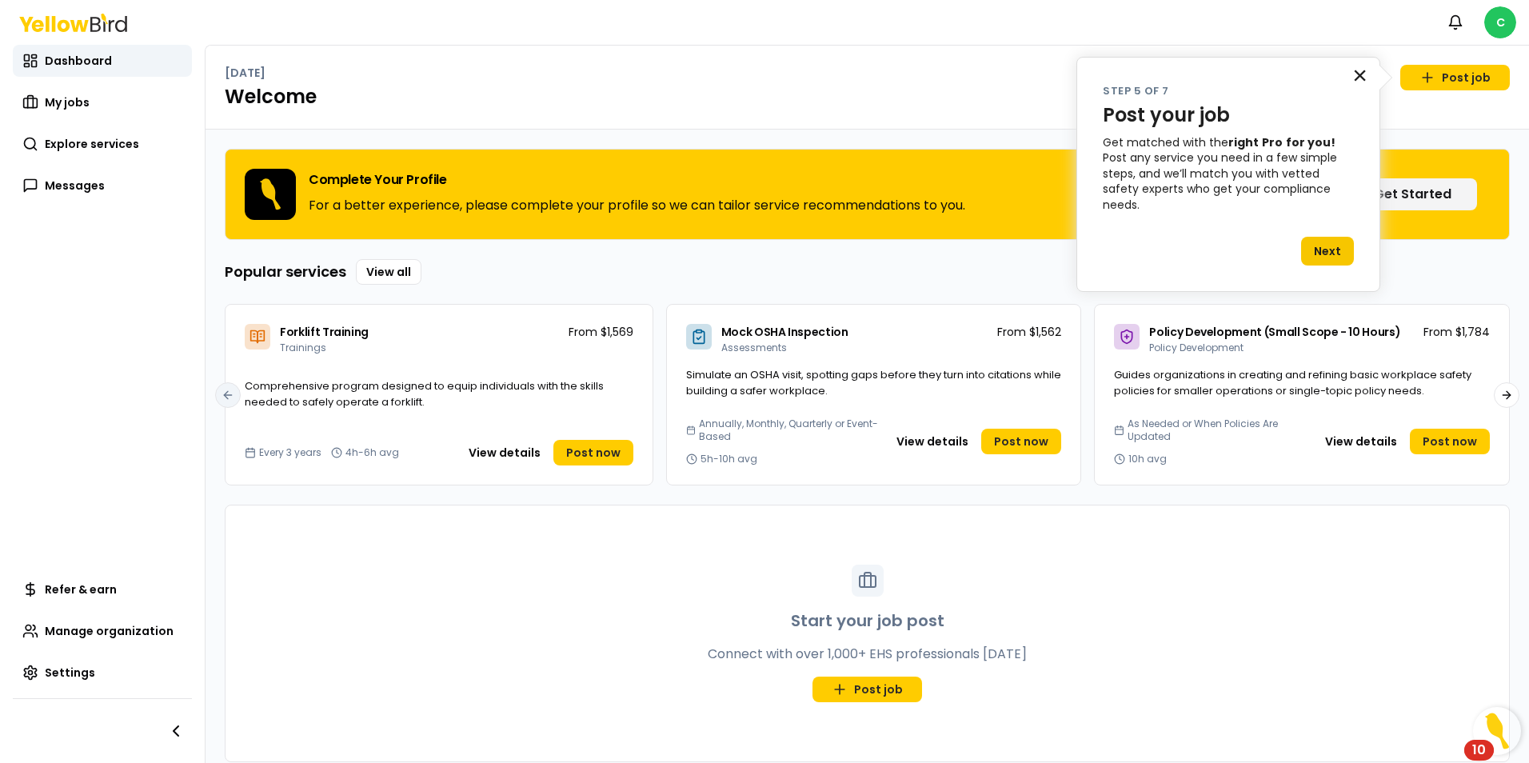
click at [1360, 80] on button "×" at bounding box center [1359, 75] width 15 height 26
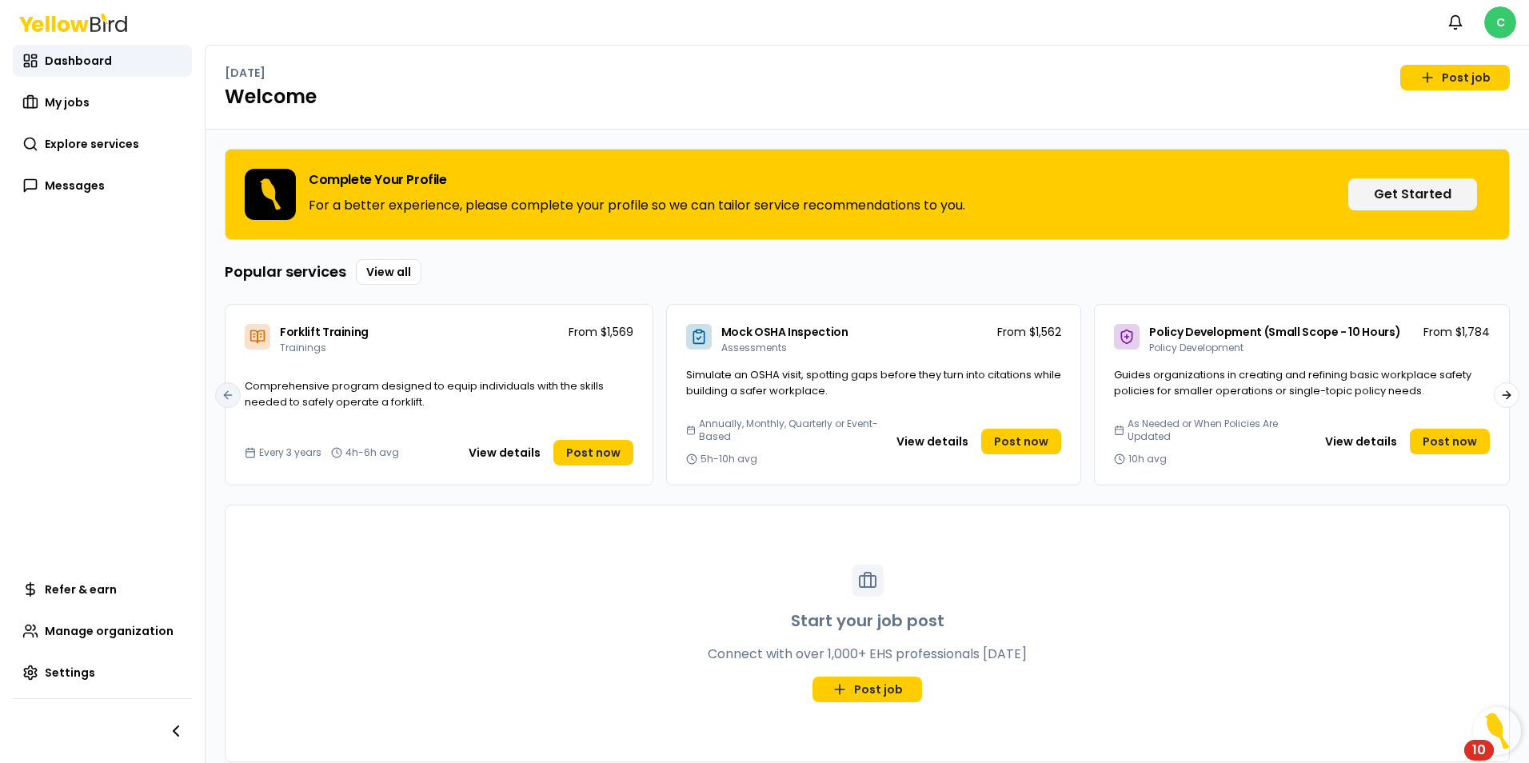
click at [1501, 29] on html "Notifications C Dashboard My jobs Explore services Messages Refer & earn Manage…" at bounding box center [764, 381] width 1529 height 763
click at [1118, 99] on html "Notifications C Dashboard My jobs Explore services Messages Refer & earn Manage…" at bounding box center [764, 381] width 1529 height 763
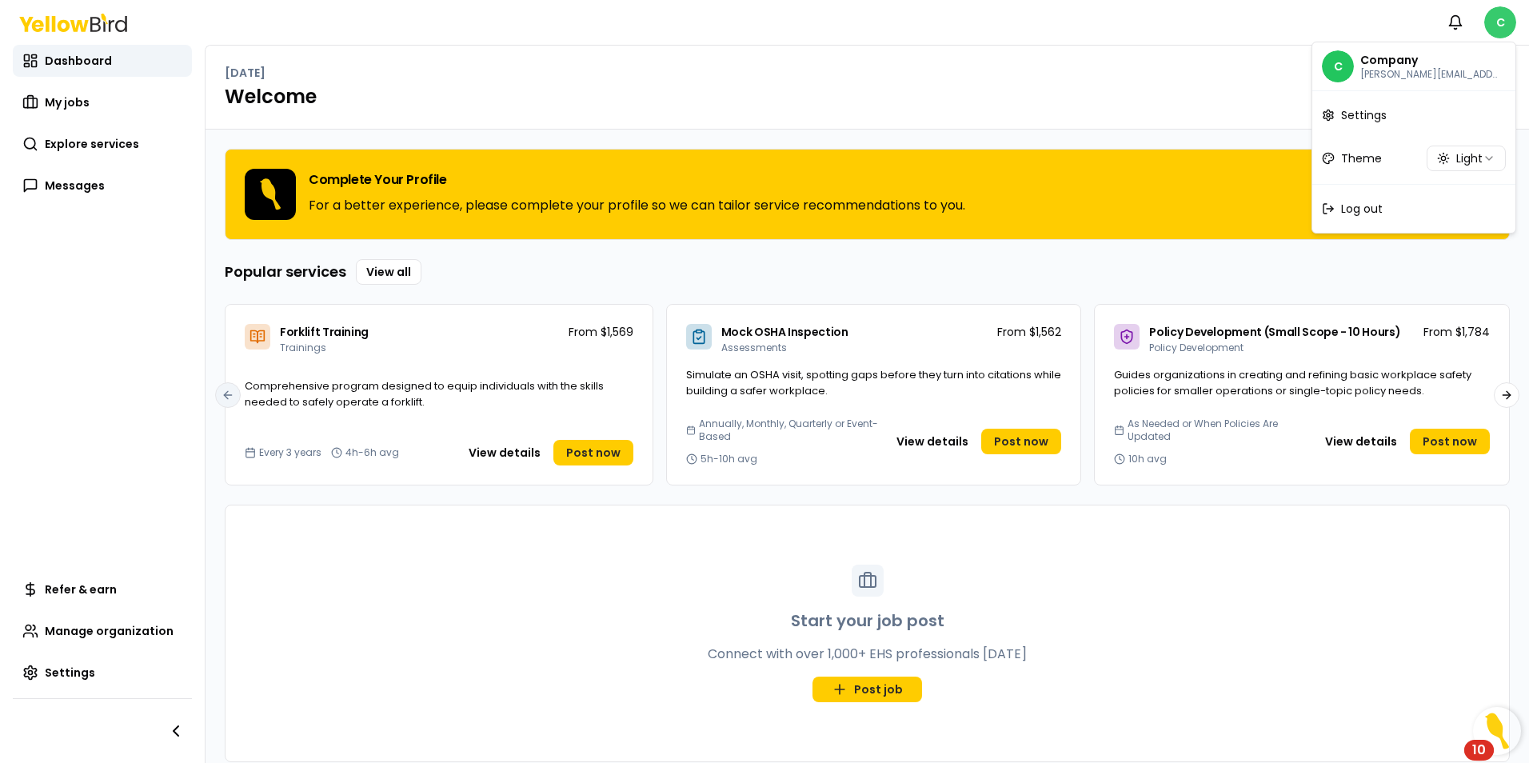
click at [1502, 28] on html "Notifications C Dashboard My jobs Explore services Messages Refer & earn Manage…" at bounding box center [764, 381] width 1529 height 763
click at [1385, 208] on div "Log out" at bounding box center [1413, 209] width 197 height 42
